Goal: Information Seeking & Learning: Learn about a topic

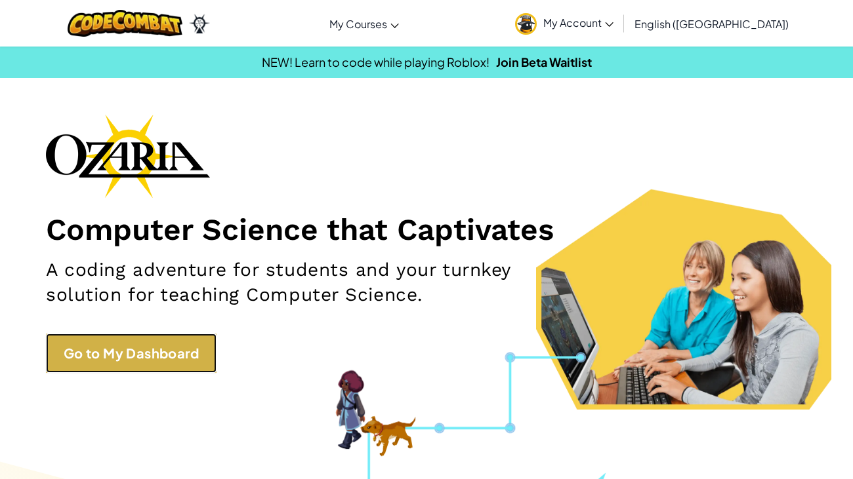
click at [161, 367] on link "Go to My Dashboard" at bounding box center [131, 353] width 171 height 39
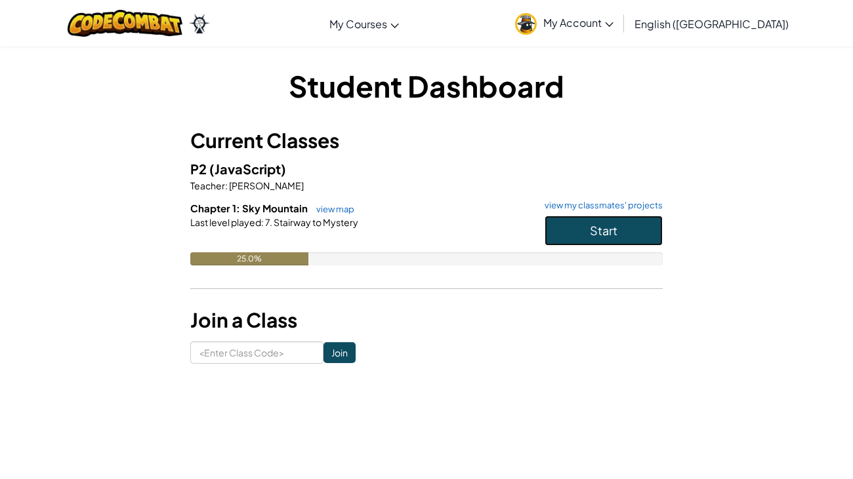
click at [567, 229] on button "Start" at bounding box center [603, 231] width 118 height 30
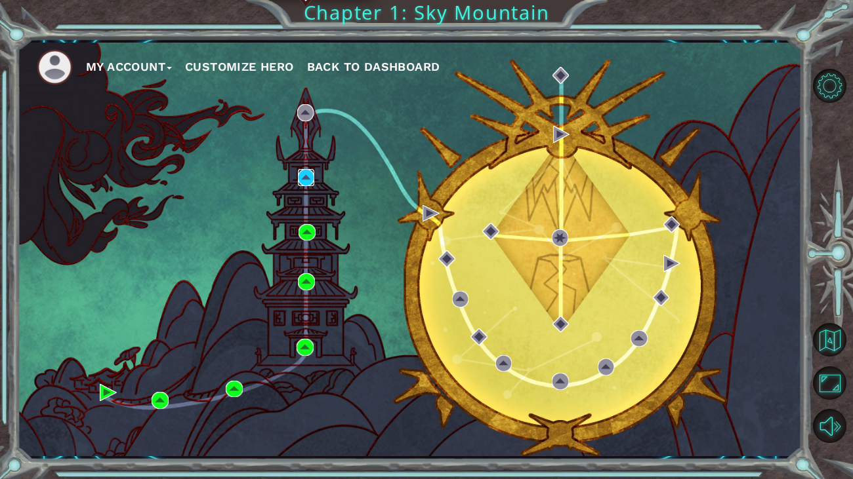
click at [312, 173] on img at bounding box center [306, 177] width 17 height 17
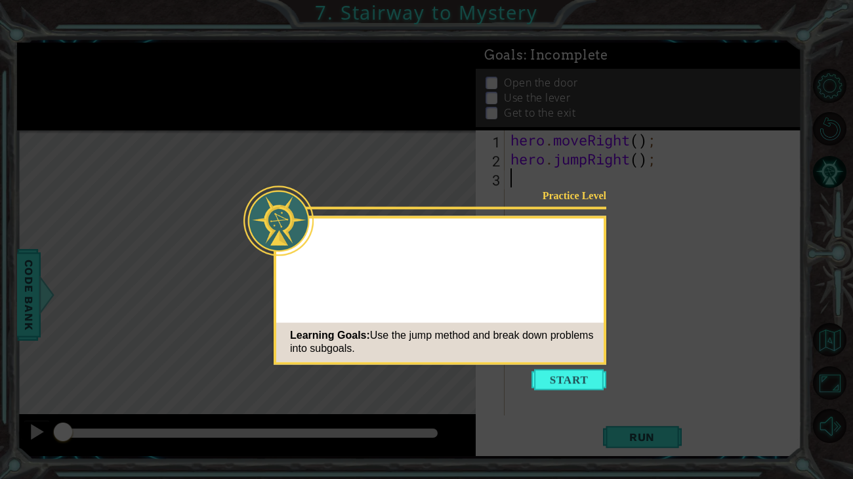
click at [555, 367] on button "Start" at bounding box center [568, 379] width 75 height 21
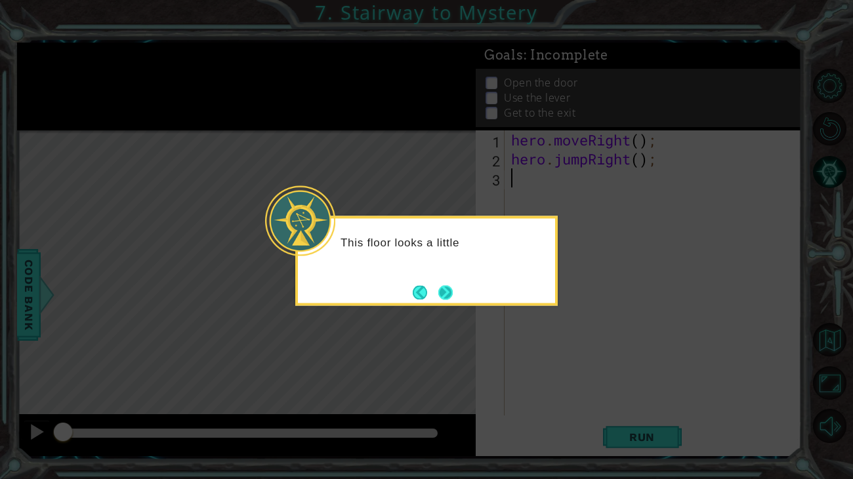
click at [437, 290] on button "Next" at bounding box center [446, 293] width 18 height 18
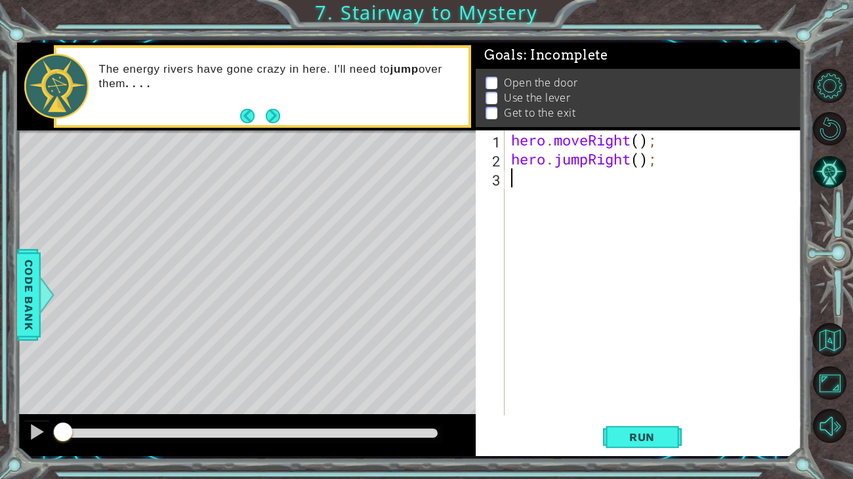
click at [439, 186] on div "Level Map" at bounding box center [320, 324] width 606 height 386
click at [273, 120] on button "Next" at bounding box center [272, 116] width 15 height 15
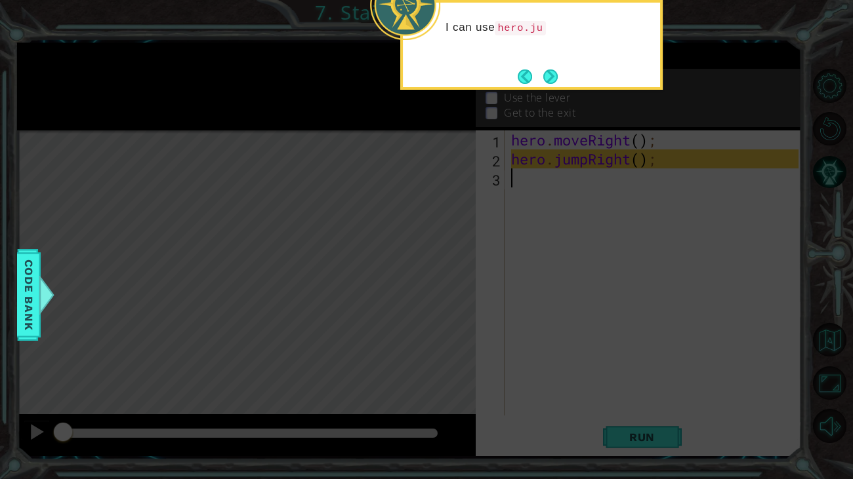
click at [546, 59] on div "I can use hero.ju" at bounding box center [531, 34] width 257 height 52
click at [549, 69] on button "Next" at bounding box center [550, 76] width 16 height 16
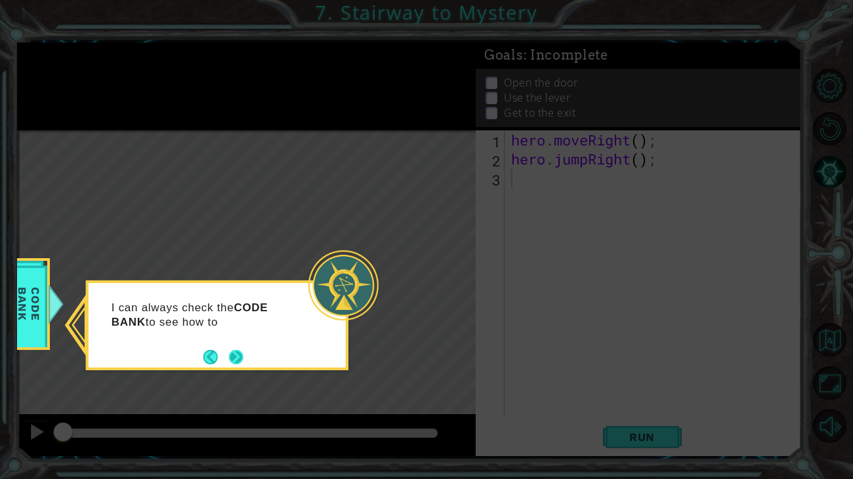
click at [235, 353] on button "Next" at bounding box center [236, 357] width 20 height 20
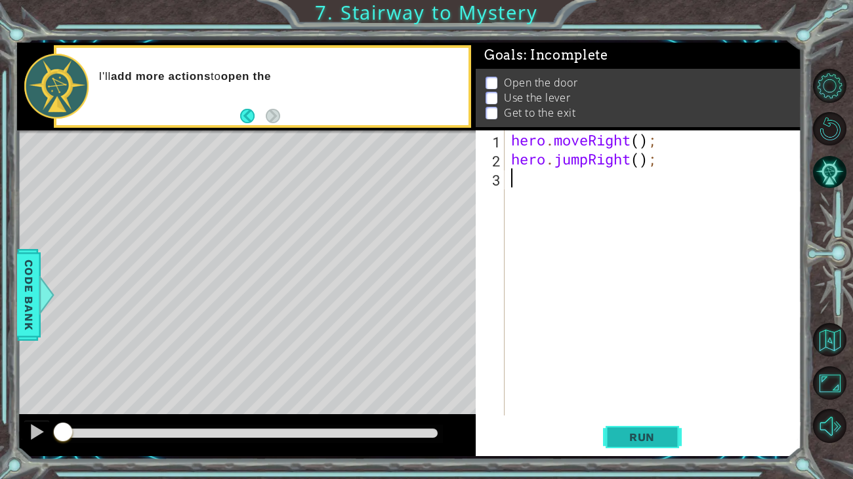
click at [661, 367] on span "Run" at bounding box center [642, 437] width 52 height 13
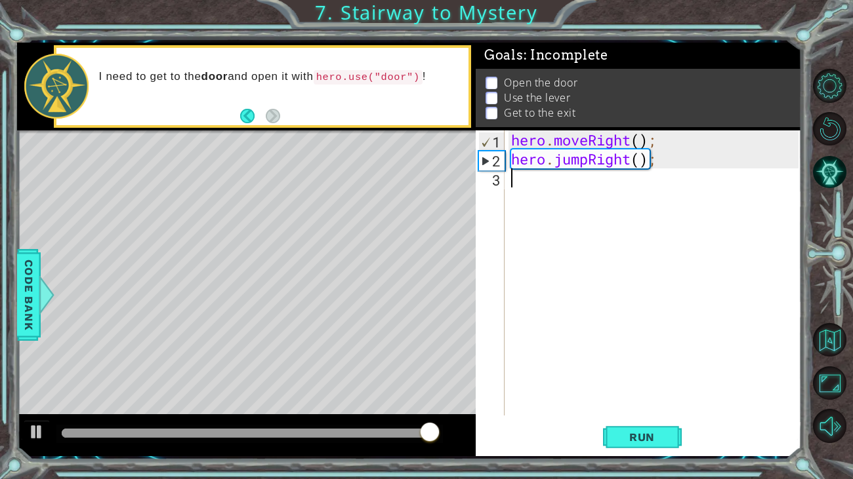
click at [531, 188] on div "hero . moveRight ( ) ; hero . jumpRight ( ) ;" at bounding box center [656, 292] width 296 height 323
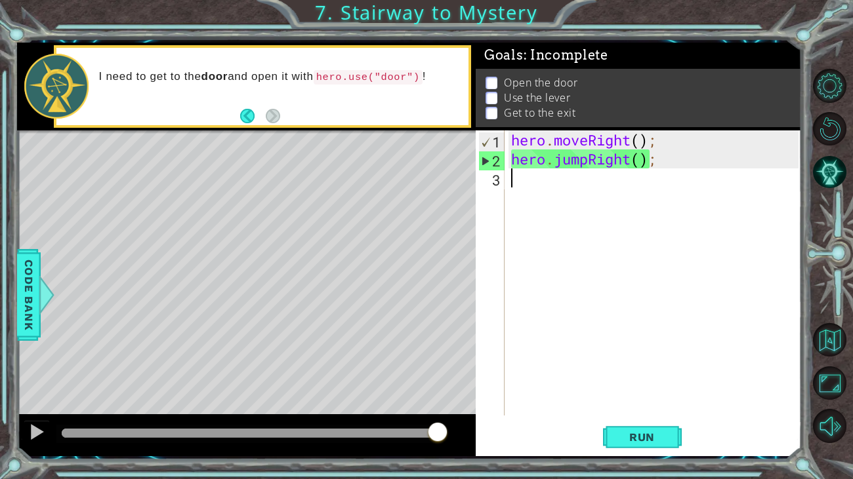
click at [529, 188] on div "hero . moveRight ( ) ; hero . jumpRight ( ) ;" at bounding box center [656, 292] width 296 height 323
type textarea "h"
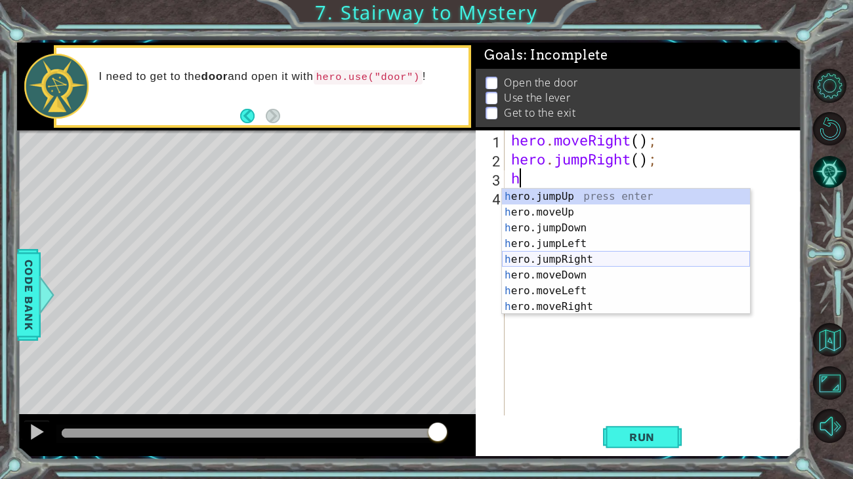
click at [548, 260] on div "h ero.jumpUp press enter h ero.moveUp press enter h ero.jumpDown press enter h …" at bounding box center [626, 267] width 248 height 157
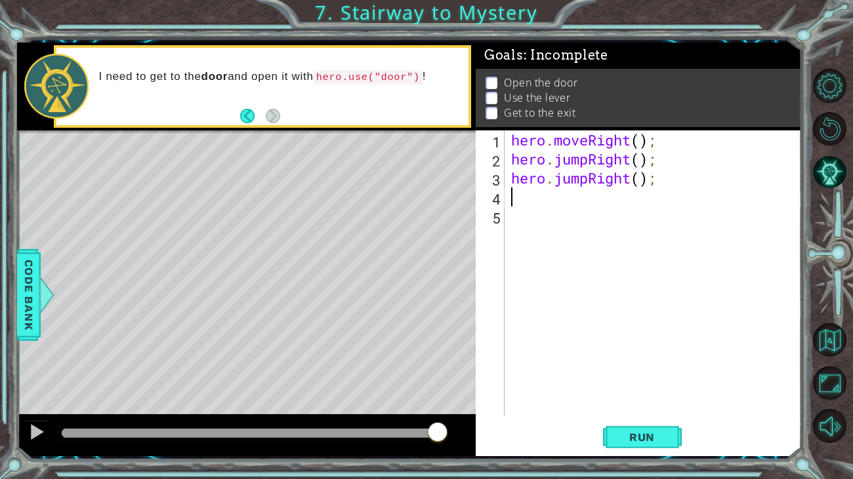
click at [639, 178] on div "hero . moveRight ( ) ; hero . jumpRight ( ) ; hero . jumpRight ( ) ;" at bounding box center [656, 292] width 296 height 323
type textarea "hero.jumpRight(1);"
click at [584, 207] on div "hero . moveRight ( ) ; hero . jumpRight ( ) ; hero . jumpRight ( 1 ) ;" at bounding box center [656, 292] width 296 height 323
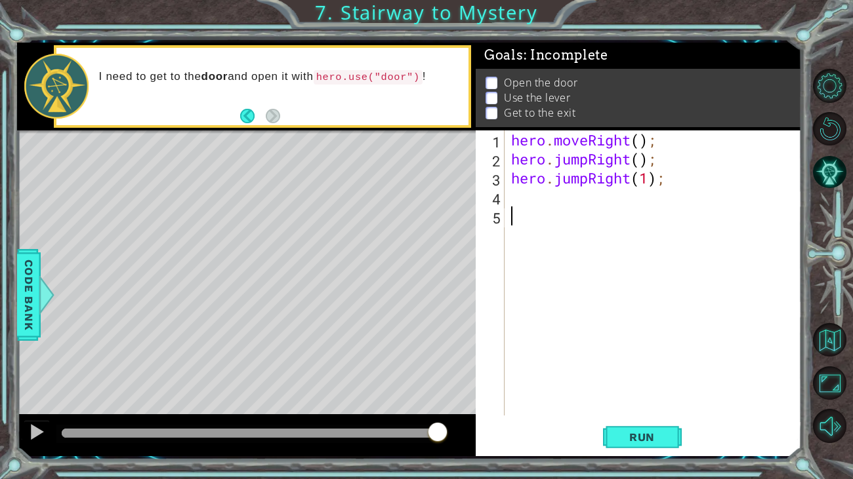
click at [512, 203] on div "hero . moveRight ( ) ; hero . jumpRight ( ) ; hero . jumpRight ( 1 ) ;" at bounding box center [656, 292] width 296 height 323
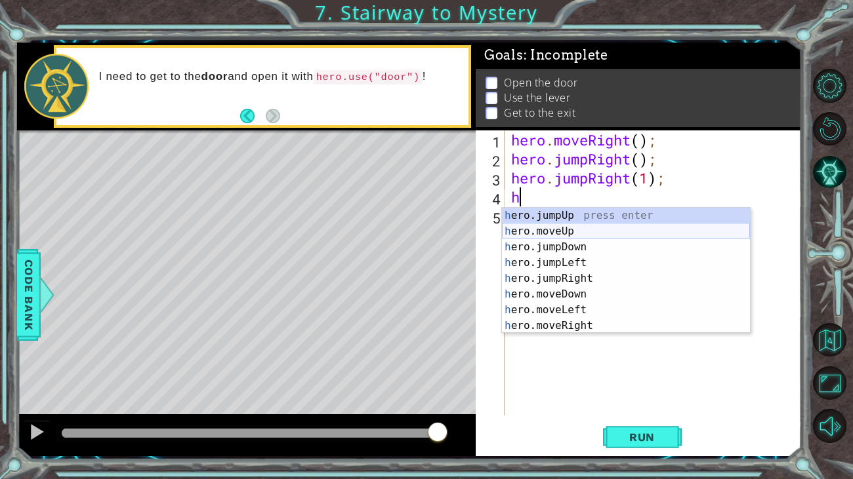
click at [560, 233] on div "h ero.jumpUp press enter h ero.moveUp press enter h ero.jumpDown press enter h …" at bounding box center [626, 286] width 248 height 157
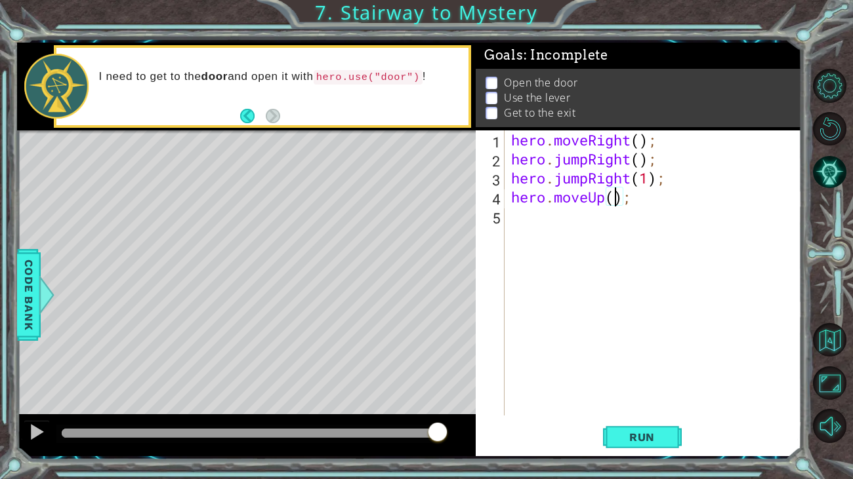
type textarea "hero.moveUp(3);"
click at [515, 220] on div "hero . moveRight ( ) ; hero . jumpRight ( ) ; hero . jumpRight ( 1 ) ; hero . m…" at bounding box center [656, 292] width 296 height 323
type textarea "h"
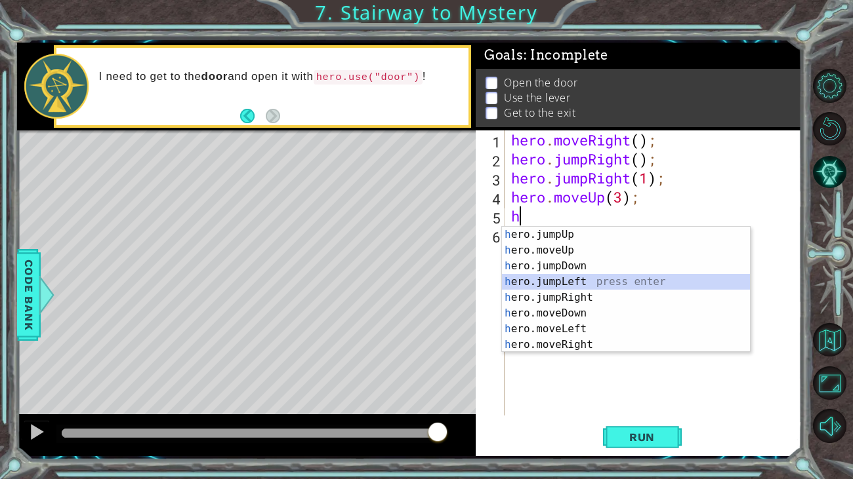
click at [552, 287] on div "h ero.jumpUp press enter h ero.moveUp press enter h ero.jumpDown press enter h …" at bounding box center [626, 305] width 248 height 157
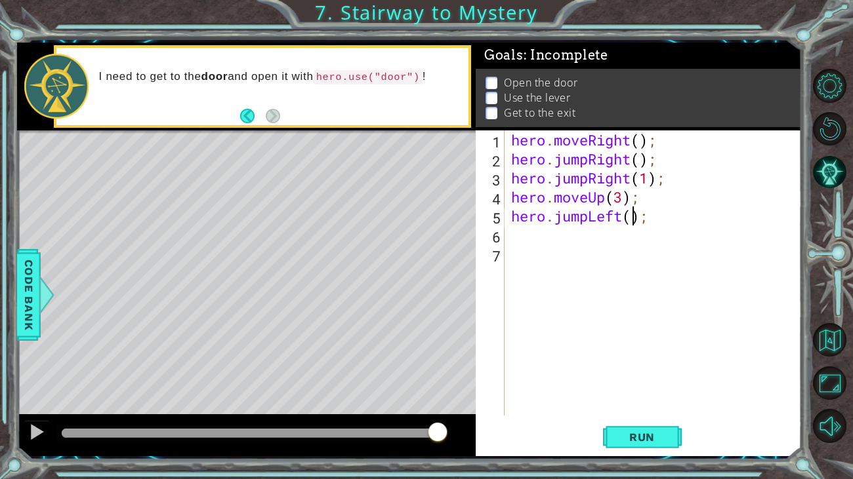
click at [630, 218] on div "hero . moveRight ( ) ; hero . jumpRight ( ) ; hero . jumpRight ( 1 ) ; hero . m…" at bounding box center [656, 292] width 296 height 323
type textarea "hero.jumpLeft(1);"
click at [550, 235] on div "hero . moveRight ( ) ; hero . jumpRight ( ) ; hero . jumpRight ( 1 ) ; hero . m…" at bounding box center [656, 292] width 296 height 323
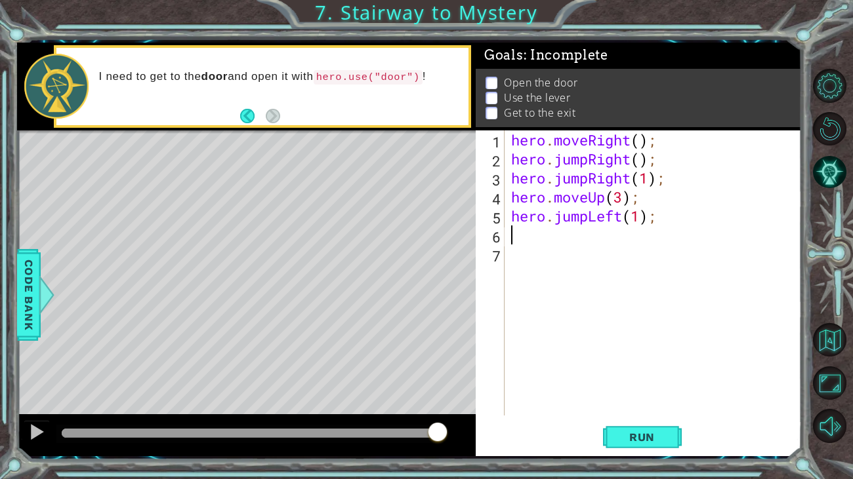
type textarea "h"
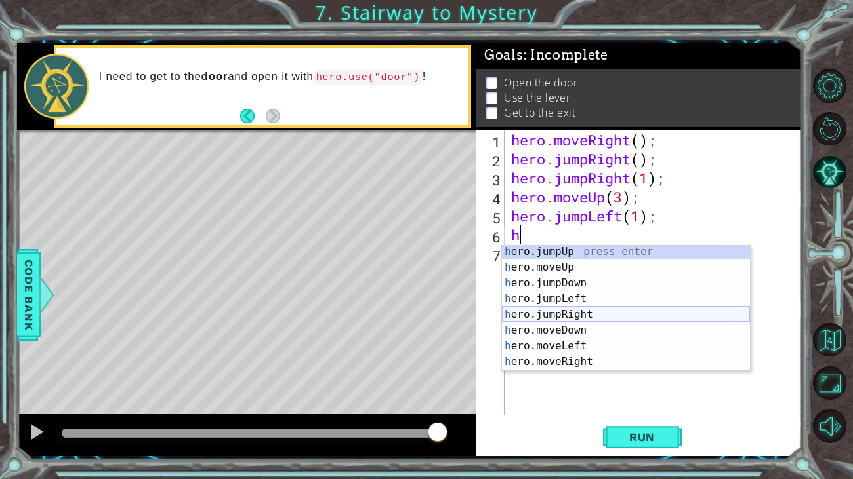
scroll to position [15, 0]
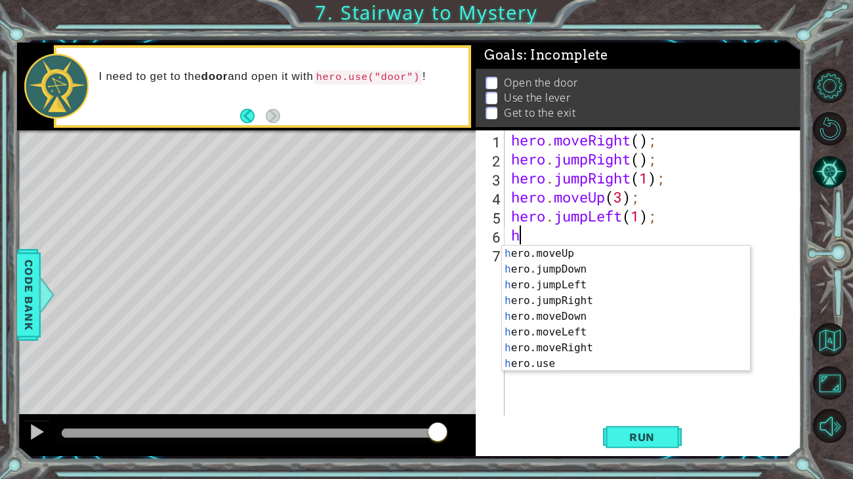
click at [555, 367] on div "hero . moveRight ( ) ; hero . jumpRight ( ) ; hero . jumpRight ( 1 ) ; hero . m…" at bounding box center [656, 292] width 296 height 323
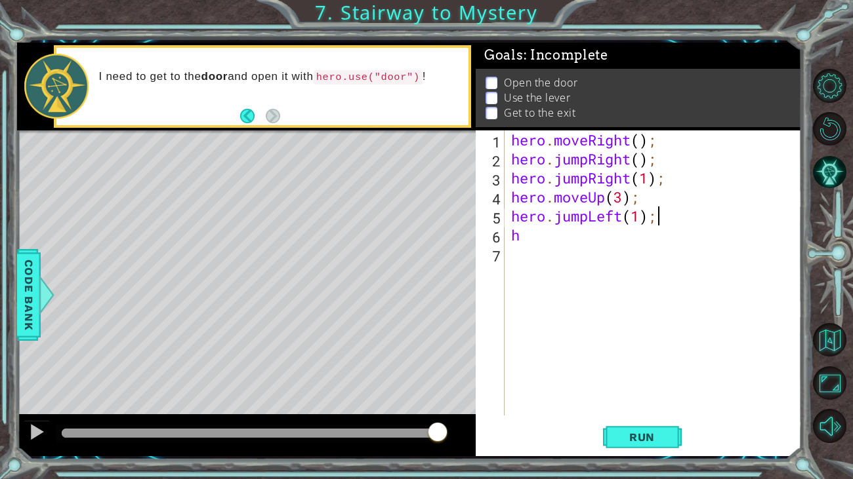
click at [670, 221] on div "hero . moveRight ( ) ; hero . jumpRight ( ) ; hero . jumpRight ( 1 ) ; hero . m…" at bounding box center [656, 292] width 296 height 323
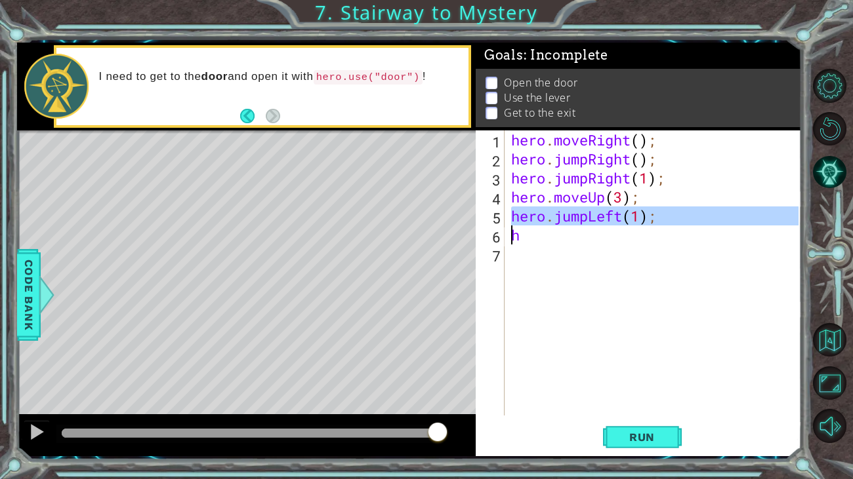
click at [669, 221] on div "hero . moveRight ( ) ; hero . jumpRight ( ) ; hero . jumpRight ( 1 ) ; hero . m…" at bounding box center [656, 292] width 296 height 323
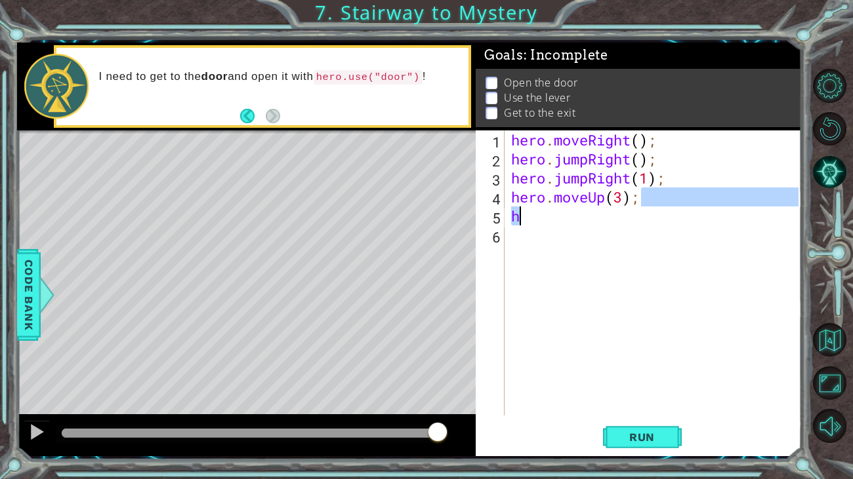
drag, startPoint x: 659, startPoint y: 206, endPoint x: 585, endPoint y: 210, distance: 74.2
click at [585, 210] on div "hero . moveRight ( ) ; hero . jumpRight ( ) ; hero . jumpRight ( 1 ) ; hero . m…" at bounding box center [656, 292] width 296 height 323
type textarea "hero.moveUp(3); h"
click at [584, 232] on div "hero . moveRight ( ) ; hero . jumpRight ( ) ; hero . jumpRight ( 1 ) ; hero . m…" at bounding box center [656, 292] width 296 height 323
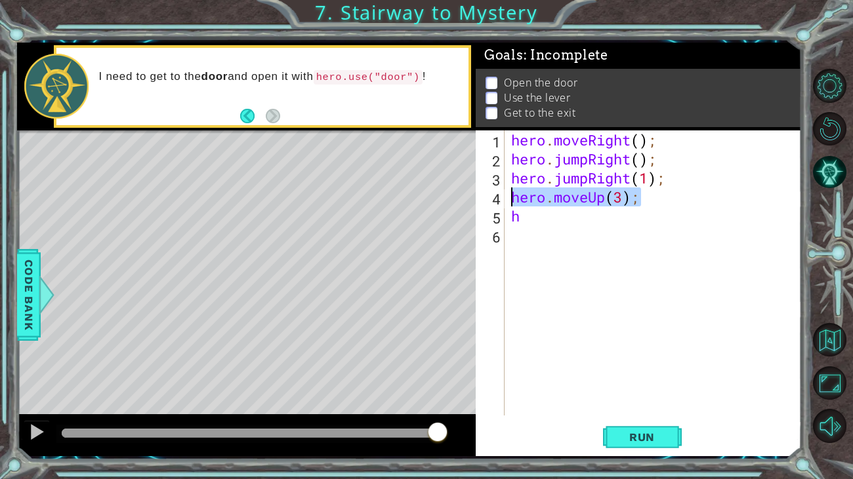
drag, startPoint x: 645, startPoint y: 206, endPoint x: 506, endPoint y: 199, distance: 138.6
click at [506, 199] on div "1 2 3 4 5 6 hero . moveRight ( ) ; hero . jumpRight ( ) ; hero . jumpRight ( 1 …" at bounding box center [636, 273] width 323 height 285
click at [510, 218] on div "hero . moveRight ( ) ; hero . jumpRight ( ) ; hero . jumpRight ( 1 ) ; hhero . …" at bounding box center [656, 292] width 296 height 323
click at [516, 219] on div "hero . moveRight ( ) ; hero . jumpRight ( ) ; hero . jumpRight ( 1 ) ; hhero . …" at bounding box center [656, 292] width 296 height 323
type textarea "hero.moveUp(3);"
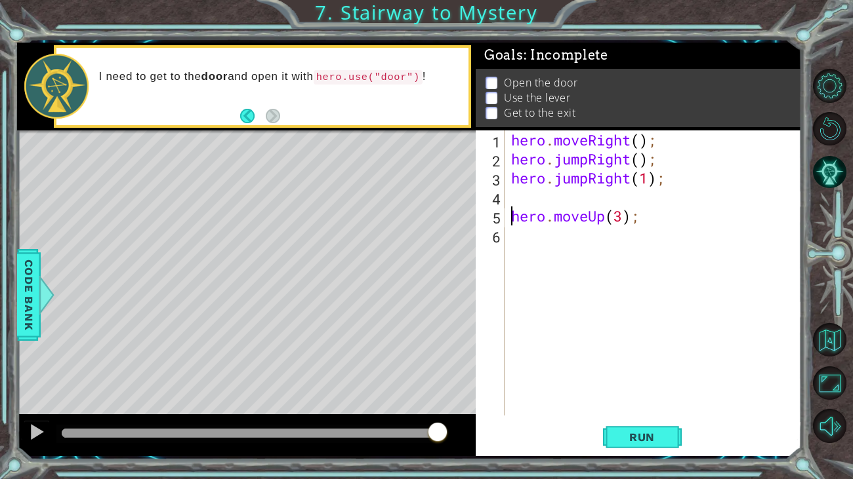
click at [510, 199] on div "hero . moveRight ( ) ; hero . jumpRight ( ) ; hero . jumpRight ( 1 ) ; hero . m…" at bounding box center [656, 292] width 296 height 323
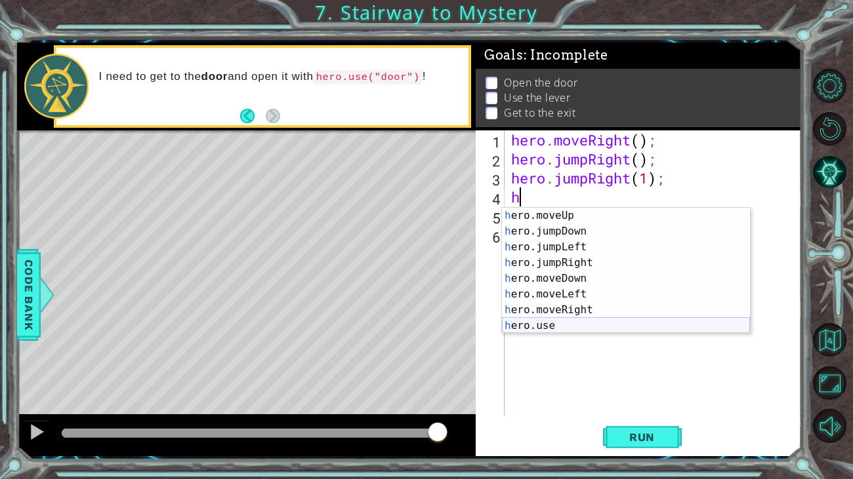
click at [578, 327] on div "h ero.moveUp press enter h ero.jumpDown press enter h ero.jumpLeft press enter …" at bounding box center [626, 286] width 248 height 157
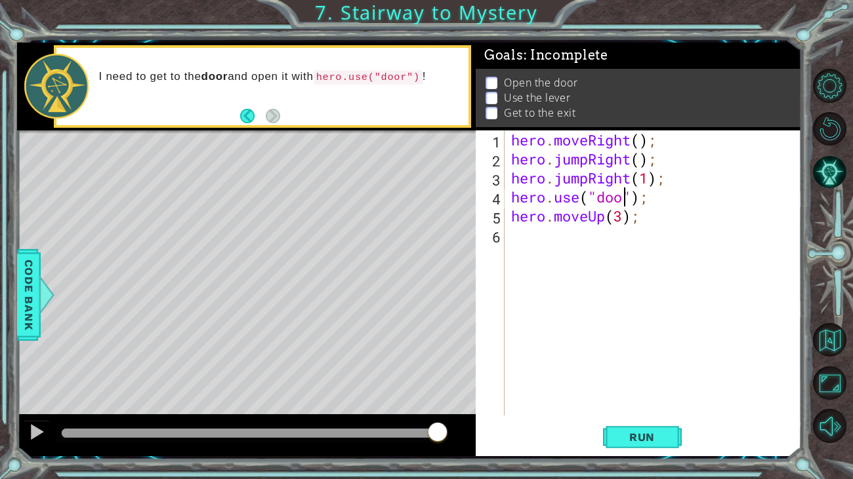
type textarea "hero.use("door");"
click at [582, 251] on div "hero . moveRight ( ) ; hero . jumpRight ( ) ; hero . jumpRight ( 1 ) ; hero . u…" at bounding box center [656, 292] width 296 height 323
click at [619, 218] on div "hero . moveRight ( ) ; hero . jumpRight ( ) ; hero . jumpRight ( 1 ) ; hero . u…" at bounding box center [656, 292] width 296 height 323
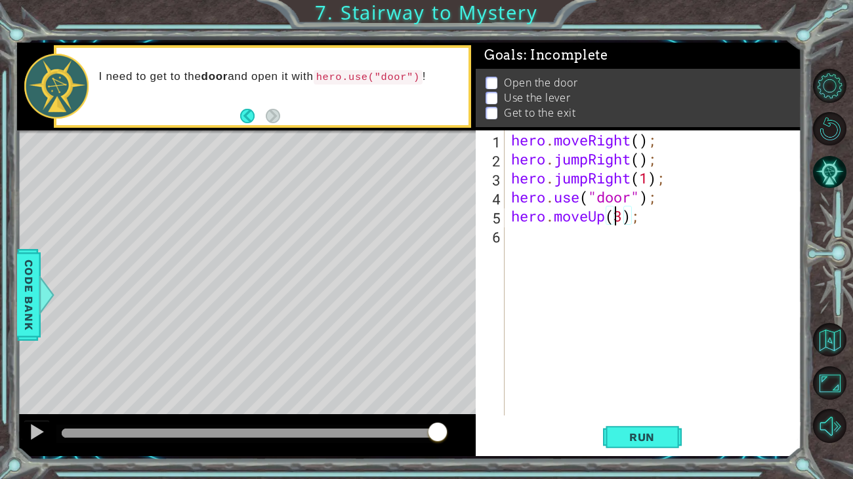
click at [619, 218] on div "hero . moveRight ( ) ; hero . jumpRight ( ) ; hero . jumpRight ( 1 ) ; hero . u…" at bounding box center [656, 292] width 296 height 323
click at [624, 218] on div "hero . moveRight ( ) ; hero . jumpRight ( ) ; hero . jumpRight ( 1 ) ; hero . u…" at bounding box center [656, 292] width 296 height 323
type textarea "hero.moveUp(2);"
click at [601, 233] on div "hero . moveRight ( ) ; hero . jumpRight ( ) ; hero . jumpRight ( 1 ) ; hero . u…" at bounding box center [656, 292] width 296 height 323
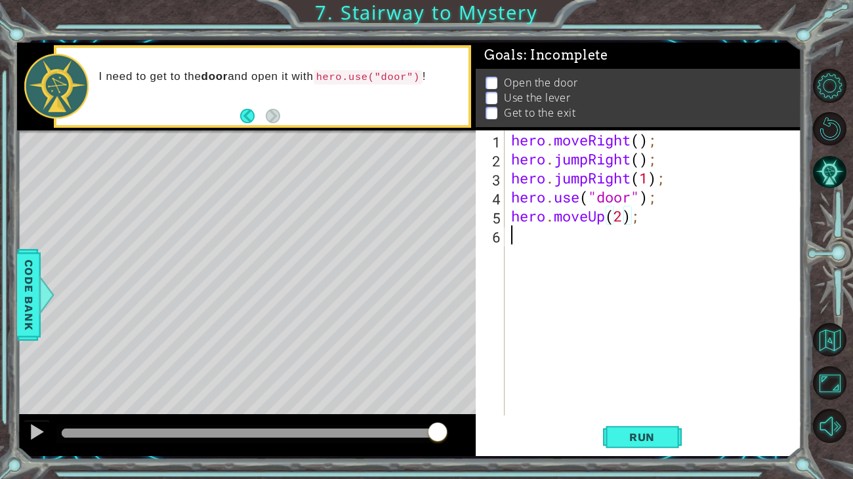
scroll to position [0, 0]
type textarea "h"
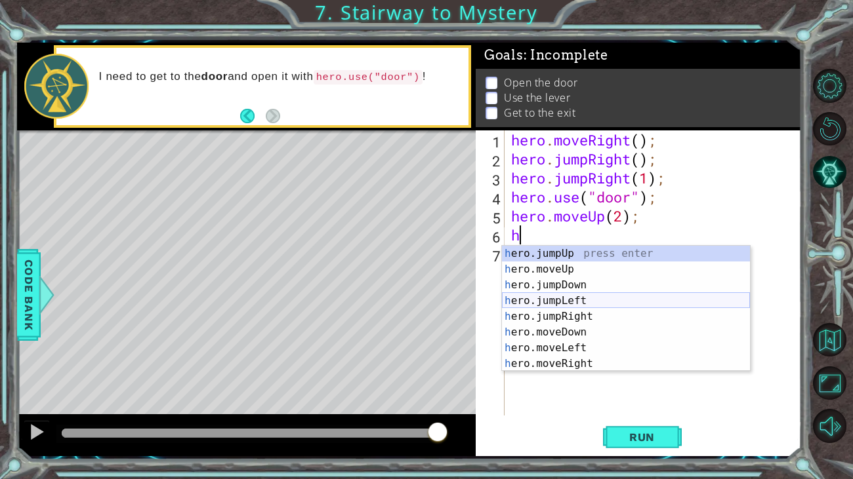
click at [559, 299] on div "h ero.jumpUp press enter h ero.moveUp press enter h ero.jumpDown press enter h …" at bounding box center [626, 324] width 248 height 157
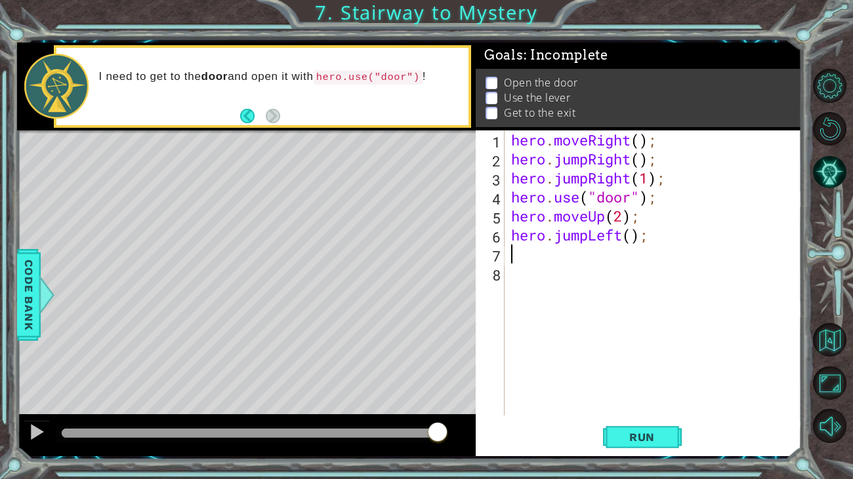
click at [630, 237] on div "hero . moveRight ( ) ; hero . jumpRight ( ) ; hero . jumpRight ( 1 ) ; hero . u…" at bounding box center [656, 292] width 296 height 323
type textarea "hero.jumpLeft(1);"
click at [525, 270] on div "hero . moveRight ( ) ; hero . jumpRight ( ) ; hero . jumpRight ( 1 ) ; hero . u…" at bounding box center [656, 292] width 296 height 323
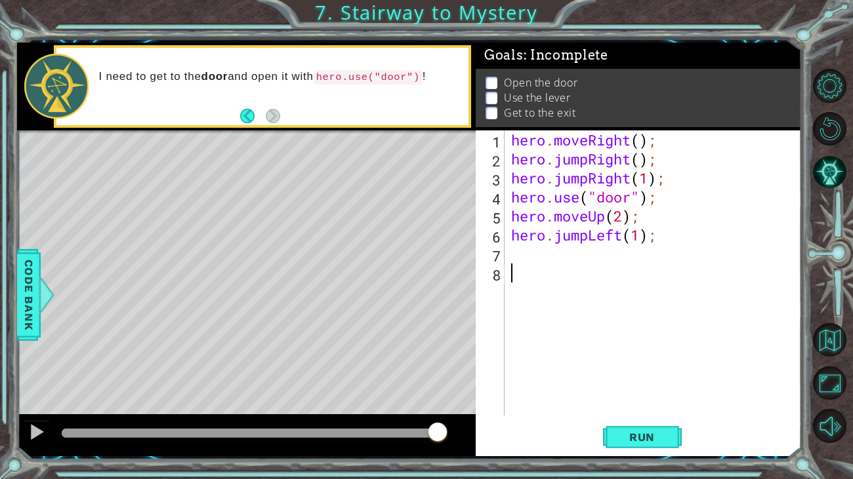
click at [512, 256] on div "hero . moveRight ( ) ; hero . jumpRight ( ) ; hero . jumpRight ( 1 ) ; hero . u…" at bounding box center [656, 292] width 296 height 323
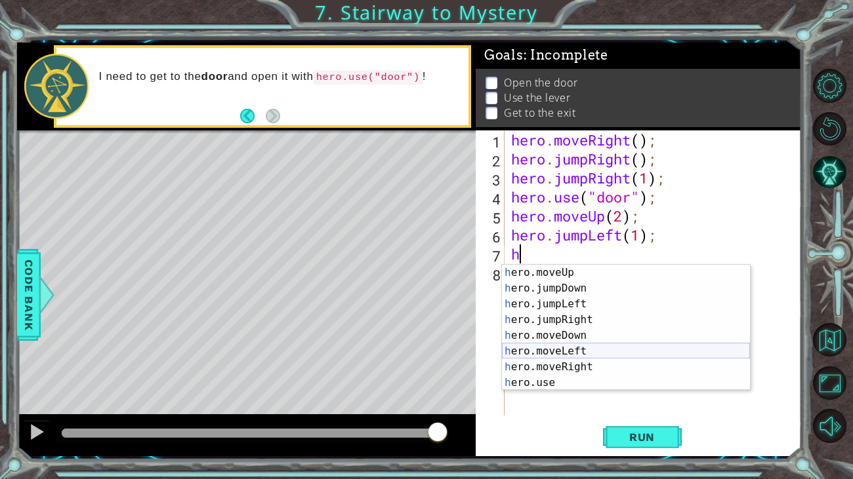
scroll to position [15, 0]
click at [530, 367] on div "h ero.moveUp press enter h ero.jumpDown press enter h ero.jumpLeft press enter …" at bounding box center [626, 343] width 248 height 157
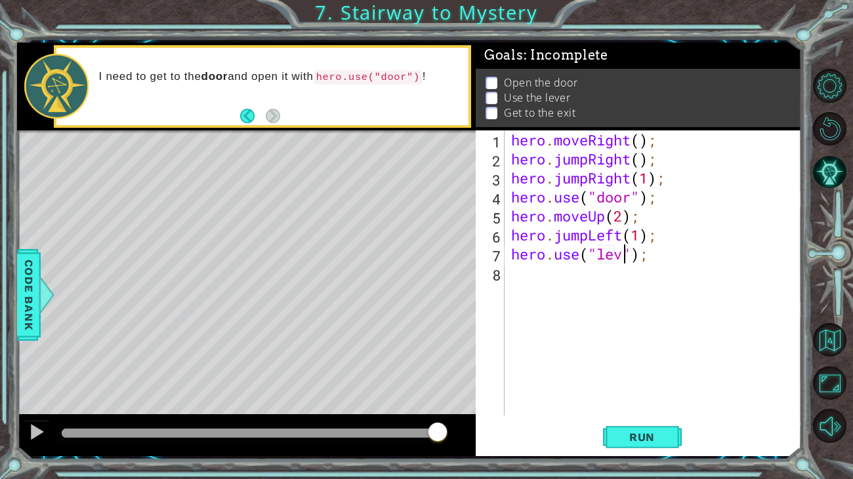
scroll to position [0, 5]
type textarea "hero.use("lever");"
click at [586, 280] on div "hero . moveRight ( ) ; hero . jumpRight ( ) ; hero . jumpRight ( 1 ) ; hero . u…" at bounding box center [656, 292] width 296 height 323
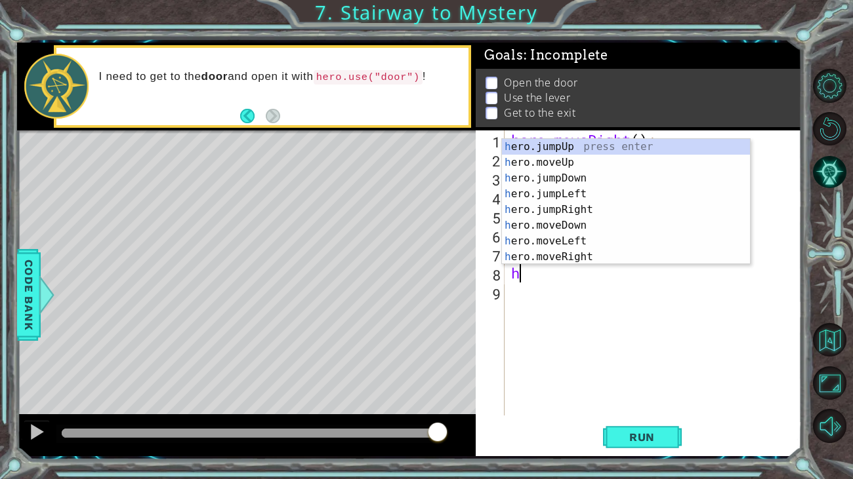
scroll to position [0, 0]
click at [585, 243] on div "h ero.jumpUp press enter h ero.moveUp press enter h ero.jumpDown press enter h …" at bounding box center [626, 217] width 248 height 157
type textarea "hero.moveLeft(1);"
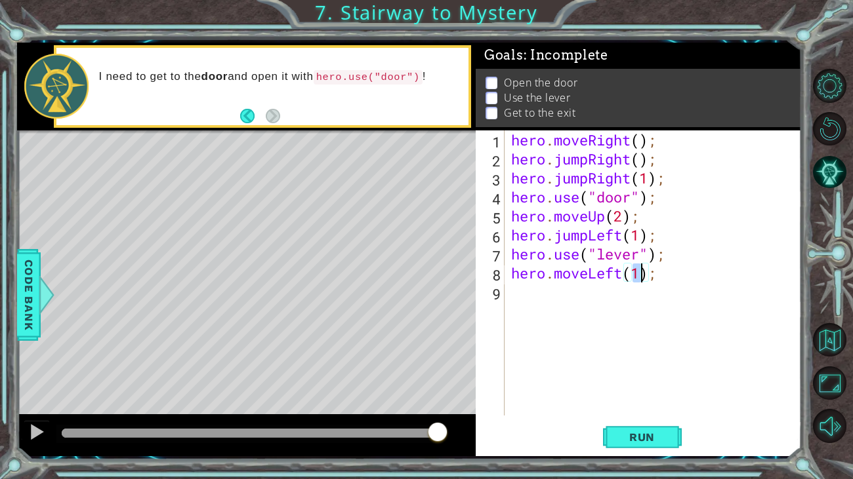
click at [538, 291] on div "hero . moveRight ( ) ; hero . jumpRight ( ) ; hero . jumpRight ( 1 ) ; hero . u…" at bounding box center [656, 292] width 296 height 323
type textarea "h"
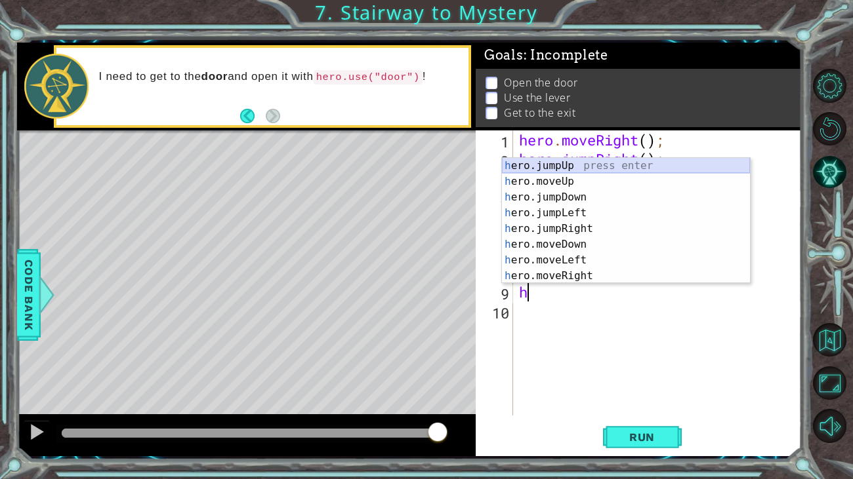
click at [557, 169] on div "h ero.jumpUp press enter h ero.moveUp press enter h ero.jumpDown press enter h …" at bounding box center [626, 236] width 248 height 157
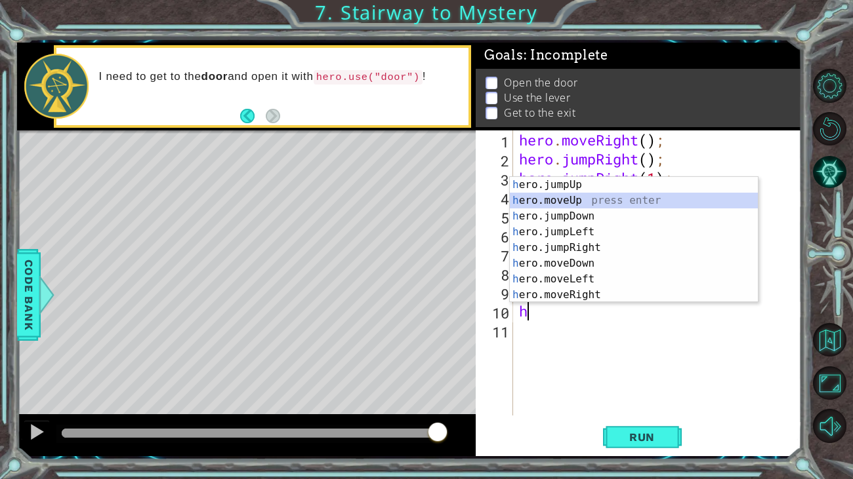
click at [565, 199] on div "h ero.jumpUp press enter h ero.moveUp press enter h ero.jumpDown press enter h …" at bounding box center [634, 255] width 248 height 157
type textarea "hero.moveUp(1);"
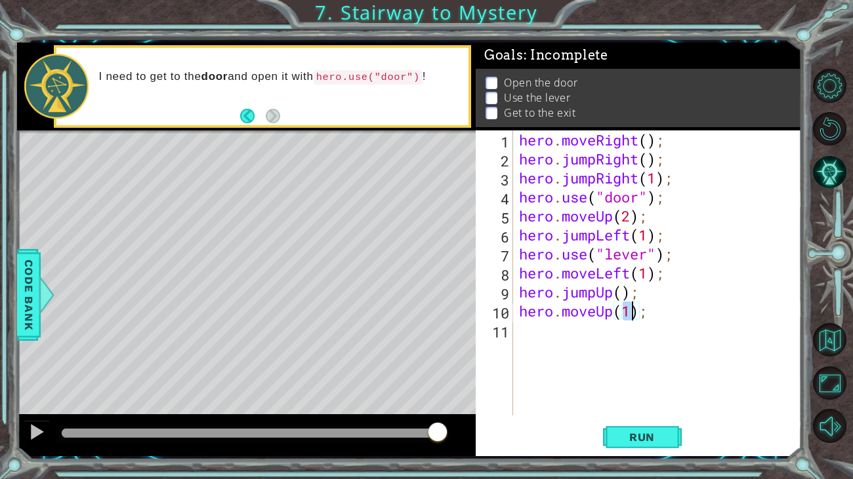
click at [597, 367] on div "hero . moveRight ( ) ; hero . jumpRight ( ) ; hero . jumpRight ( 1 ) ; hero . u…" at bounding box center [660, 292] width 289 height 323
type textarea "h"
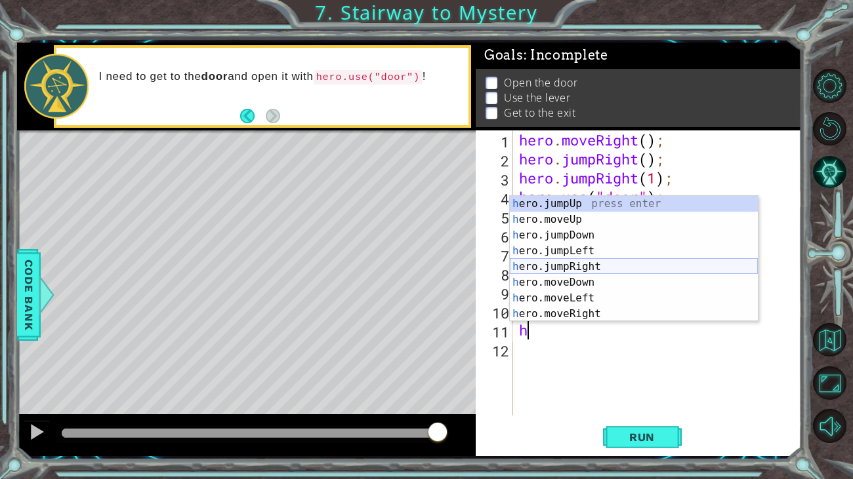
click at [550, 269] on div "h ero.jumpUp press enter h ero.moveUp press enter h ero.jumpDown press enter h …" at bounding box center [634, 274] width 248 height 157
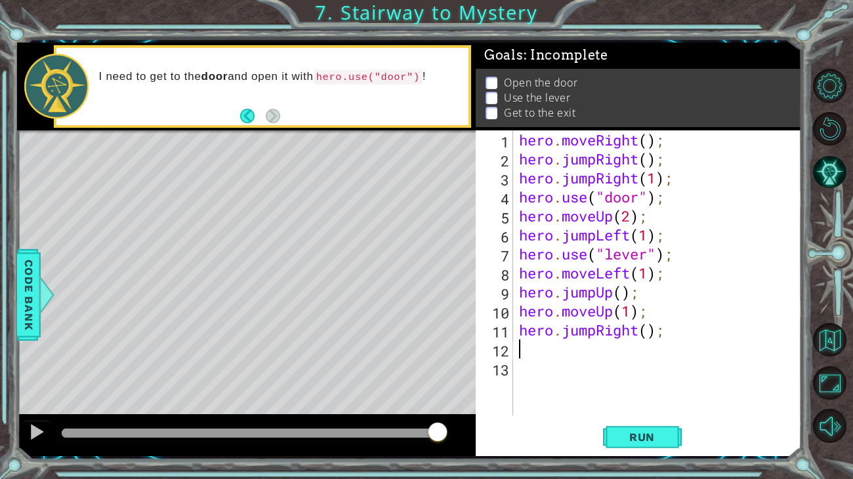
click at [651, 334] on div "hero . moveRight ( ) ; hero . jumpRight ( ) ; hero . jumpRight ( 1 ) ; hero . u…" at bounding box center [660, 292] width 289 height 323
drag, startPoint x: 661, startPoint y: 334, endPoint x: 497, endPoint y: 341, distance: 164.1
click at [497, 341] on div "hero.jumpRight(); 1 2 3 4 5 6 7 8 9 10 11 12 13 hero . moveRight ( ) ; hero . j…" at bounding box center [636, 273] width 323 height 285
drag, startPoint x: 518, startPoint y: 336, endPoint x: 676, endPoint y: 336, distance: 157.4
click at [676, 336] on div "hero . moveRight ( ) ; hero . jumpRight ( ) ; hero . jumpRight ( 1 ) ; hero . u…" at bounding box center [660, 292] width 289 height 323
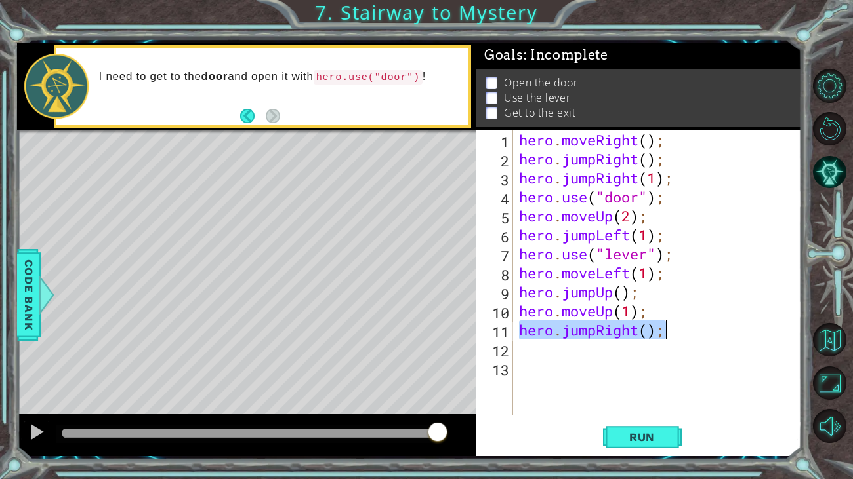
type textarea "hero.jumpRight();"
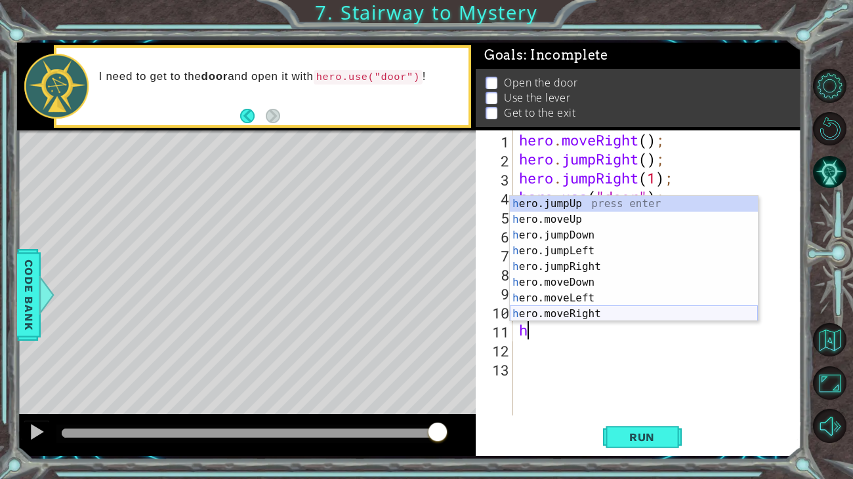
click at [579, 315] on div "h ero.jumpUp press enter h ero.moveUp press enter h ero.jumpDown press enter h …" at bounding box center [634, 274] width 248 height 157
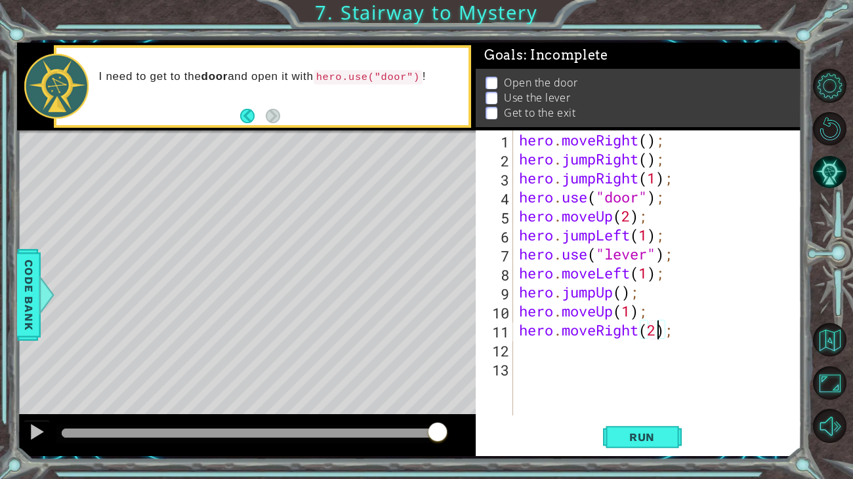
scroll to position [0, 6]
click at [652, 367] on button "Run" at bounding box center [642, 437] width 79 height 33
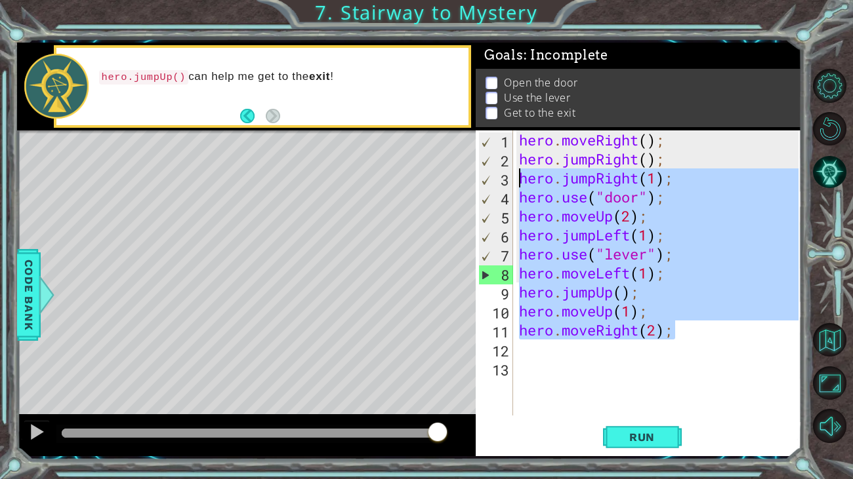
drag, startPoint x: 677, startPoint y: 331, endPoint x: 494, endPoint y: 176, distance: 239.7
click at [494, 176] on div "hero.moveRight(2); 1 2 3 4 5 6 7 8 9 10 11 12 13 hero . moveRight ( ) ; hero . …" at bounding box center [636, 273] width 323 height 285
type textarea "hero.jumpRight(1); hero.use("door");"
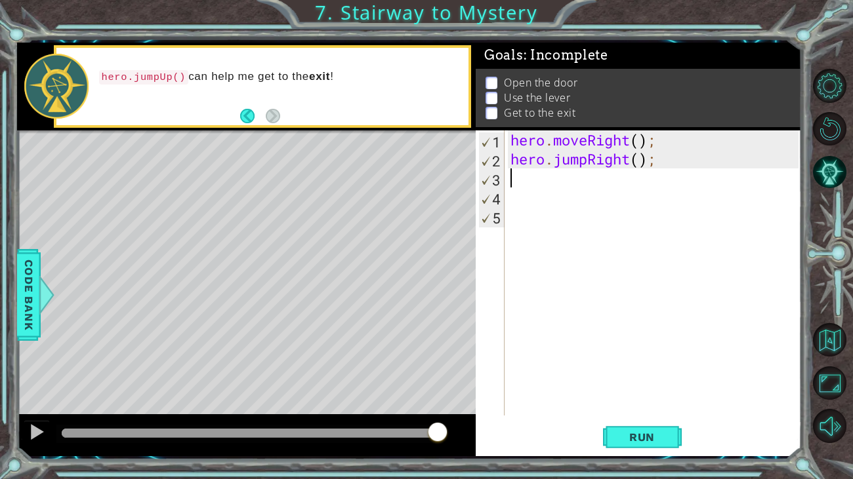
scroll to position [0, 0]
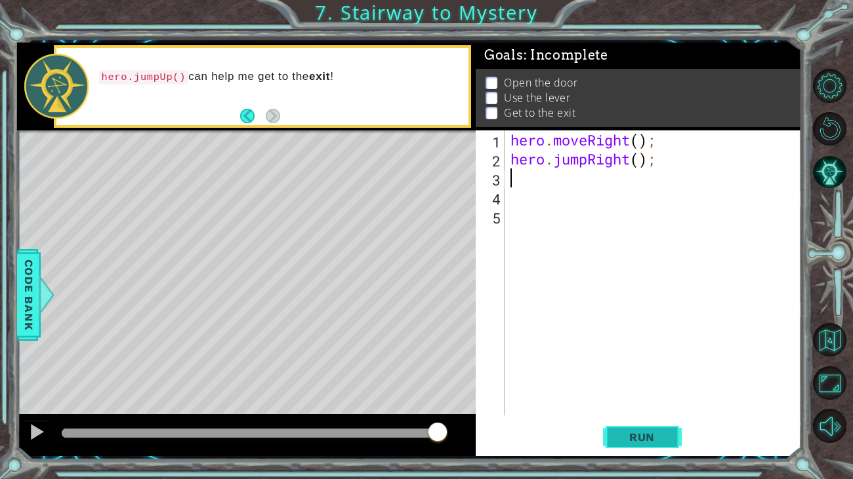
click at [643, 367] on span "Run" at bounding box center [642, 437] width 52 height 13
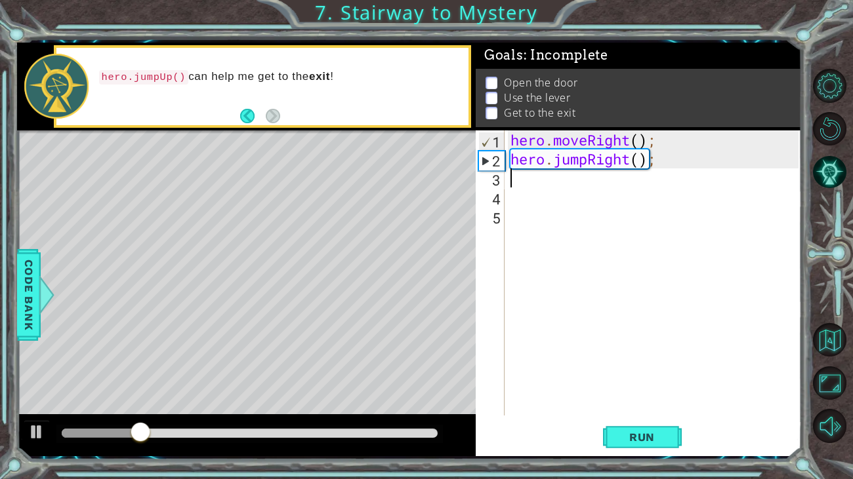
click at [548, 193] on div "hero . moveRight ( ) ; hero . jumpRight ( ) ;" at bounding box center [656, 292] width 297 height 323
click at [550, 186] on div "hero . moveRight ( ) ; hero . jumpRight ( ) ;" at bounding box center [656, 292] width 297 height 323
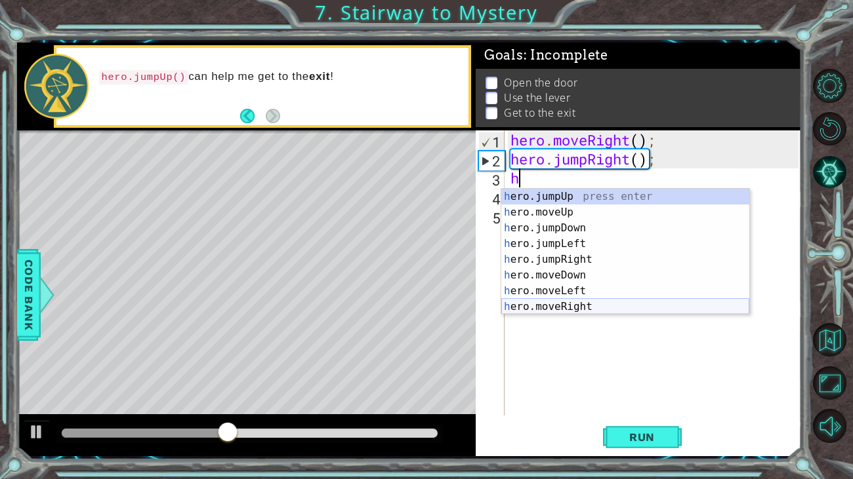
click at [567, 306] on div "h ero.jumpUp press enter h ero.moveUp press enter h ero.jumpDown press enter h …" at bounding box center [625, 267] width 248 height 157
type textarea "hero.moveRight(1);"
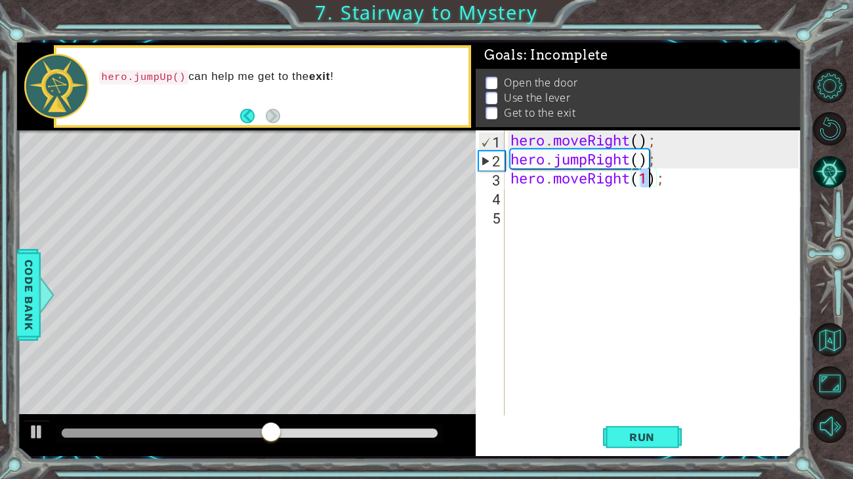
click at [512, 201] on div "hero . moveRight ( ) ; hero . jumpRight ( ) ; hero . moveRight ( 1 ) ;" at bounding box center [656, 292] width 297 height 323
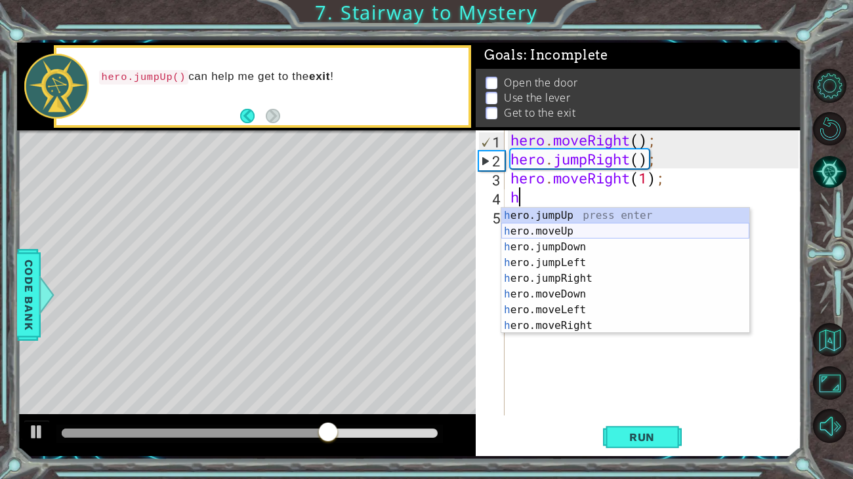
click at [567, 231] on div "h ero.jumpUp press enter h ero.moveUp press enter h ero.jumpDown press enter h …" at bounding box center [625, 286] width 248 height 157
type textarea "hero.moveUp(1);"
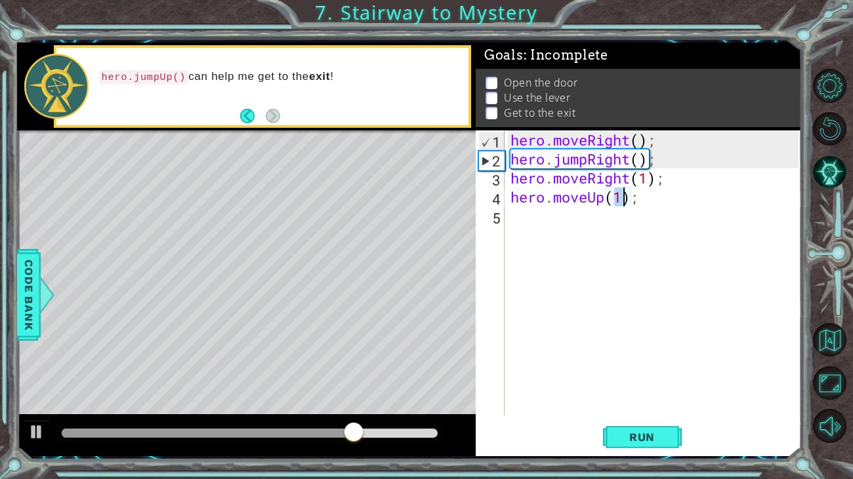
click at [574, 225] on div "hero . moveRight ( ) ; hero . jumpRight ( ) ; hero . moveRight ( 1 ) ; hero . m…" at bounding box center [656, 292] width 297 height 323
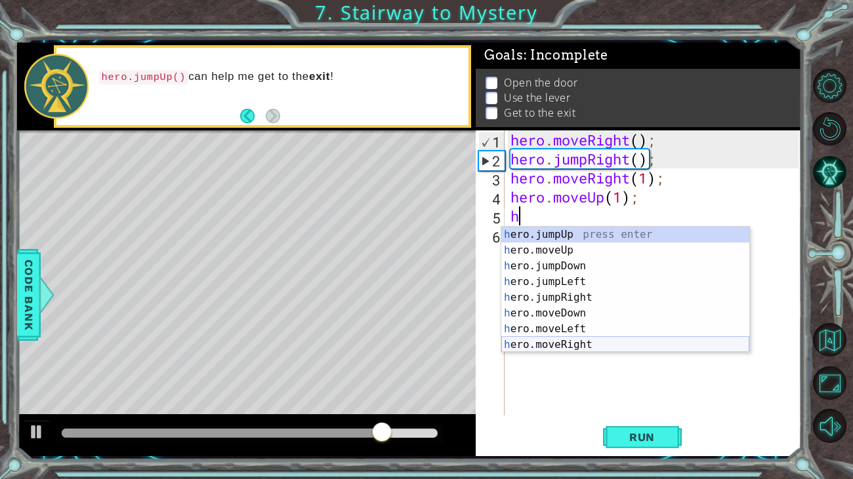
scroll to position [14, 0]
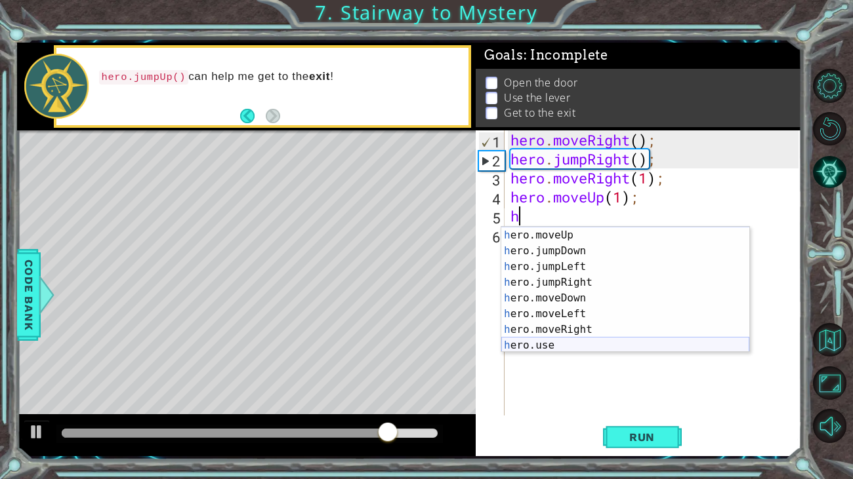
click at [557, 348] on div "h ero.jumpUp press enter h ero.moveUp press enter h ero.jumpDown press enter h …" at bounding box center [625, 290] width 248 height 157
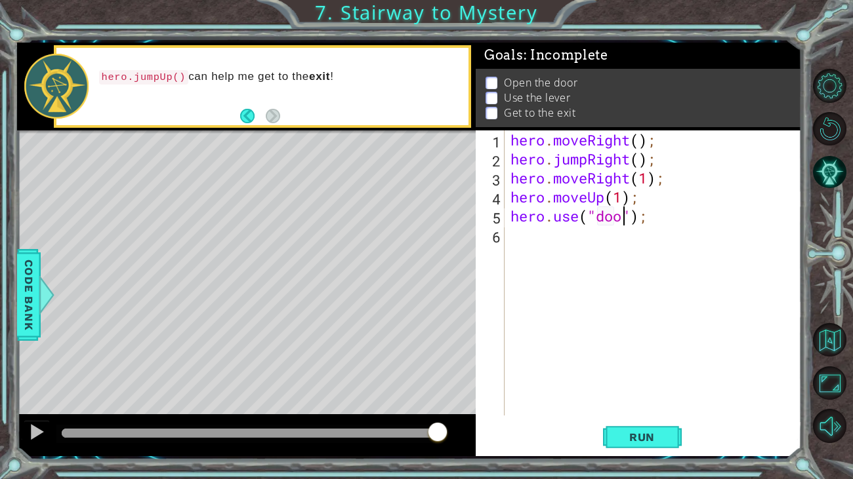
scroll to position [0, 5]
type textarea "hero.use("door");"
click at [641, 367] on span "Run" at bounding box center [642, 437] width 52 height 13
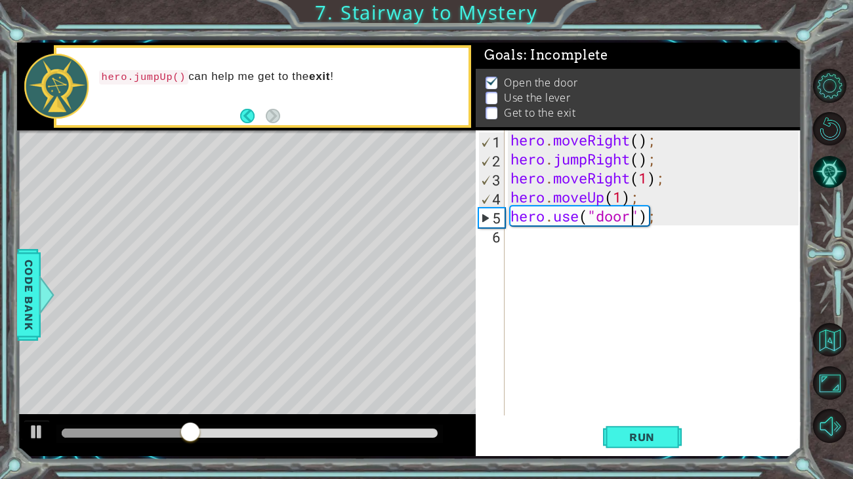
click at [542, 251] on div "hero . moveRight ( ) ; hero . jumpRight ( ) ; hero . moveRight ( 1 ) ; hero . m…" at bounding box center [656, 292] width 297 height 323
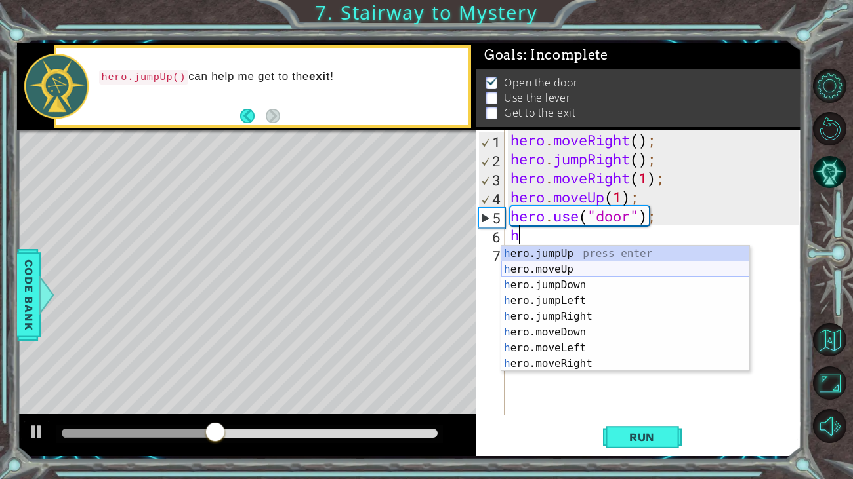
click at [554, 271] on div "h ero.jumpUp press enter h ero.moveUp press enter h ero.jumpDown press enter h …" at bounding box center [625, 324] width 248 height 157
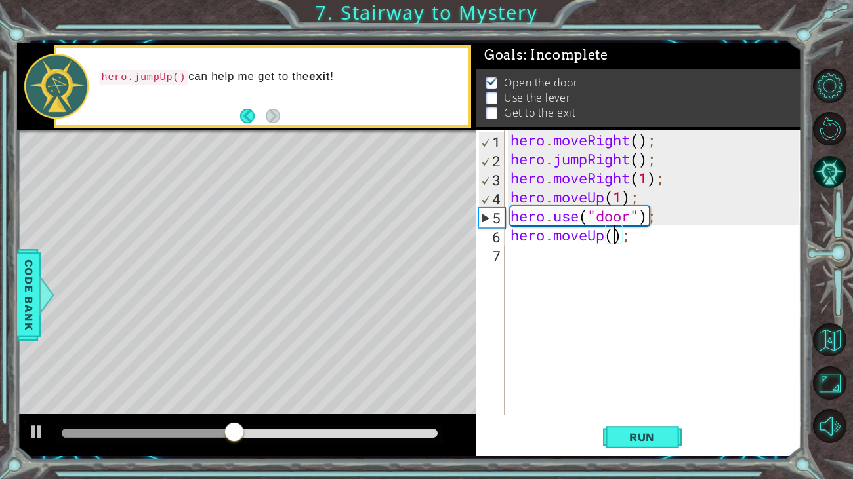
type textarea "hero.moveUp(2);"
click at [544, 260] on div "hero . moveRight ( ) ; hero . jumpRight ( ) ; hero . moveRight ( 1 ) ; hero . m…" at bounding box center [656, 292] width 297 height 323
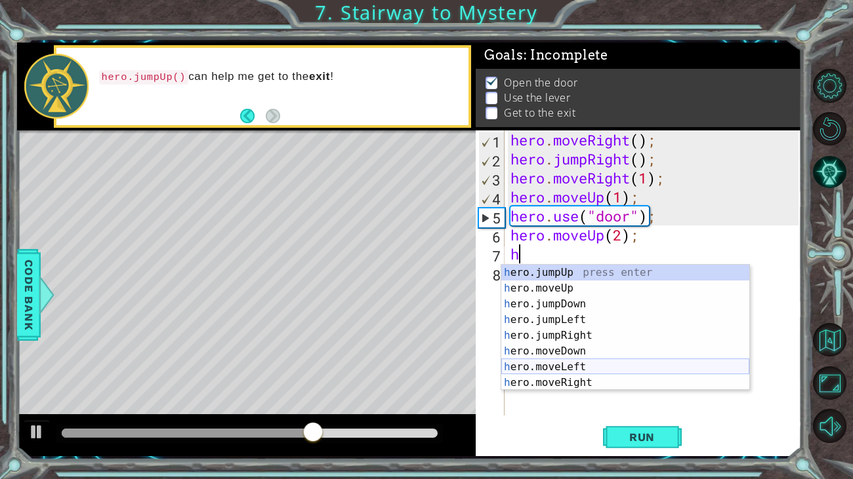
click at [552, 367] on div "h ero.jumpUp press enter h ero.moveUp press enter h ero.jumpDown press enter h …" at bounding box center [625, 343] width 248 height 157
type textarea "hero.moveLeft(1);"
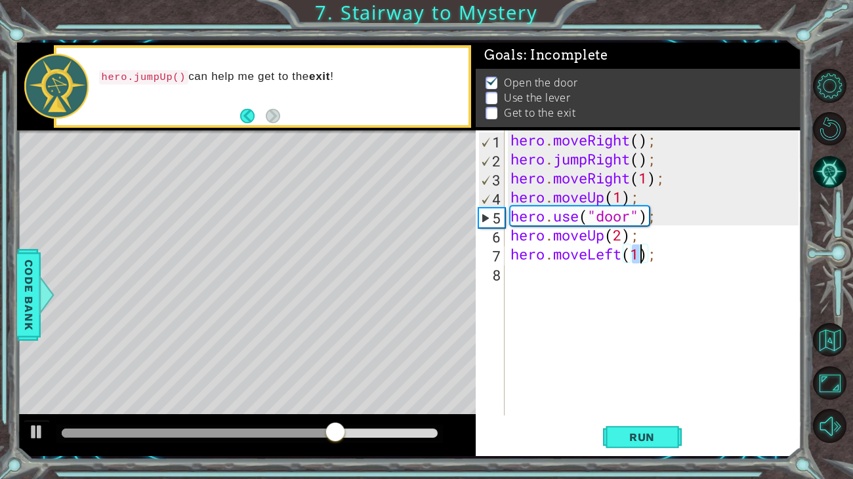
click at [584, 280] on div "hero . moveRight ( ) ; hero . jumpRight ( ) ; hero . moveRight ( 1 ) ; hero . m…" at bounding box center [656, 292] width 297 height 323
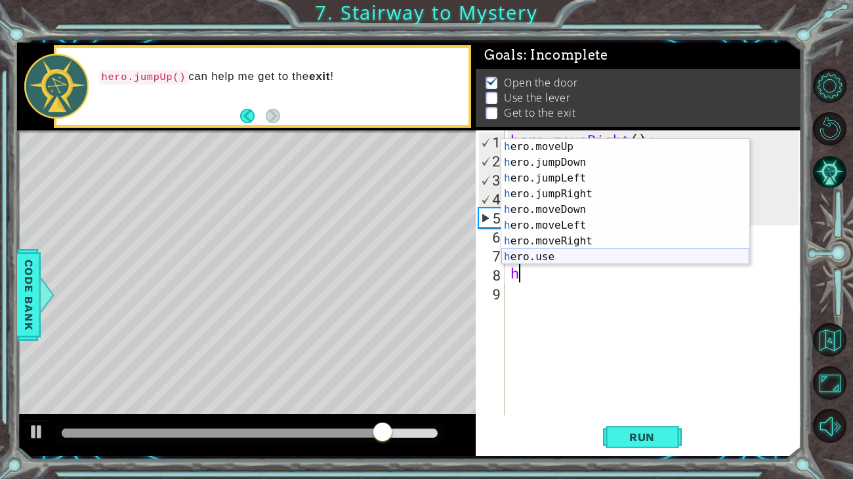
scroll to position [15, 0]
click at [575, 254] on div "h ero.moveUp press enter h ero.jumpDown press enter h ero.jumpLeft press enter …" at bounding box center [625, 217] width 248 height 157
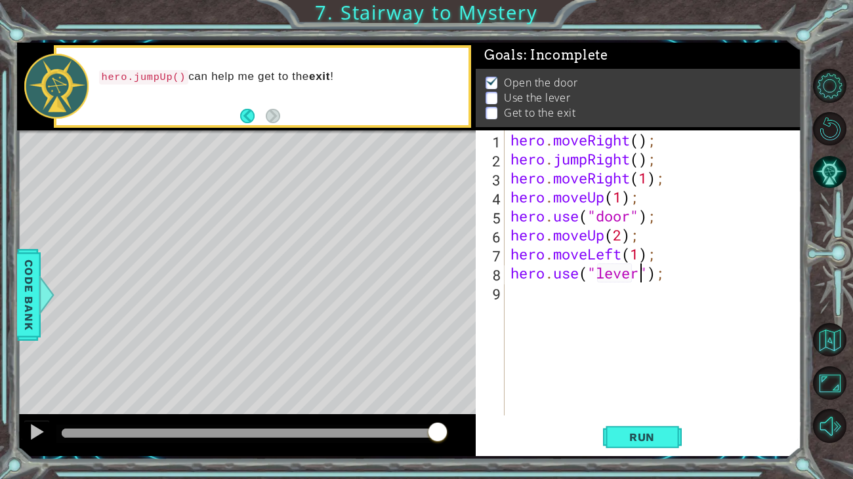
scroll to position [0, 6]
type textarea "hero.use("lever");"
click at [603, 367] on button "Run" at bounding box center [642, 437] width 79 height 33
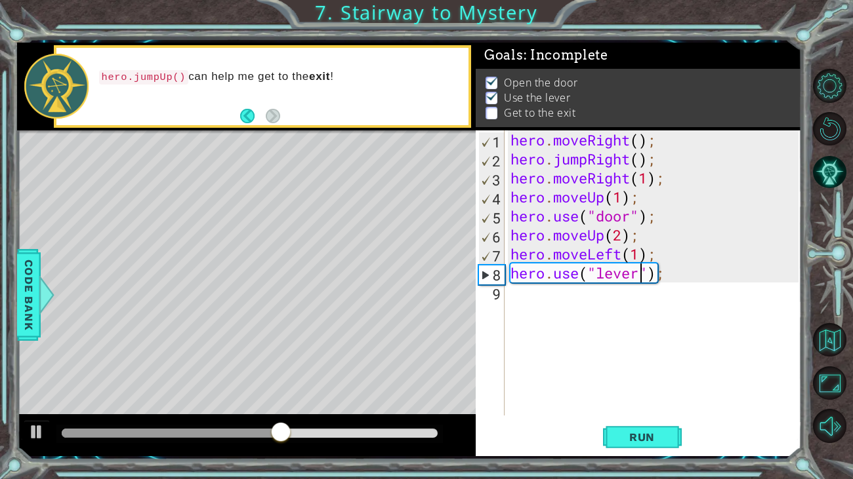
click at [527, 305] on div "hero . moveRight ( ) ; hero . jumpRight ( ) ; hero . moveRight ( 1 ) ; hero . m…" at bounding box center [656, 292] width 297 height 323
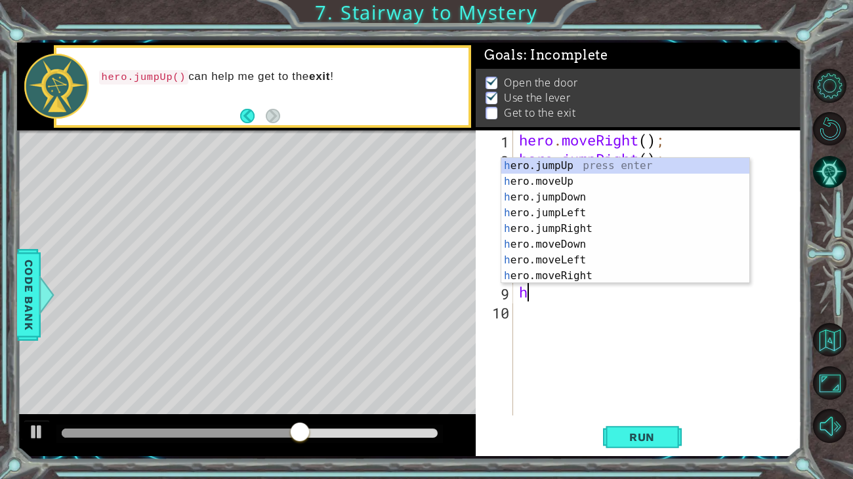
scroll to position [0, 0]
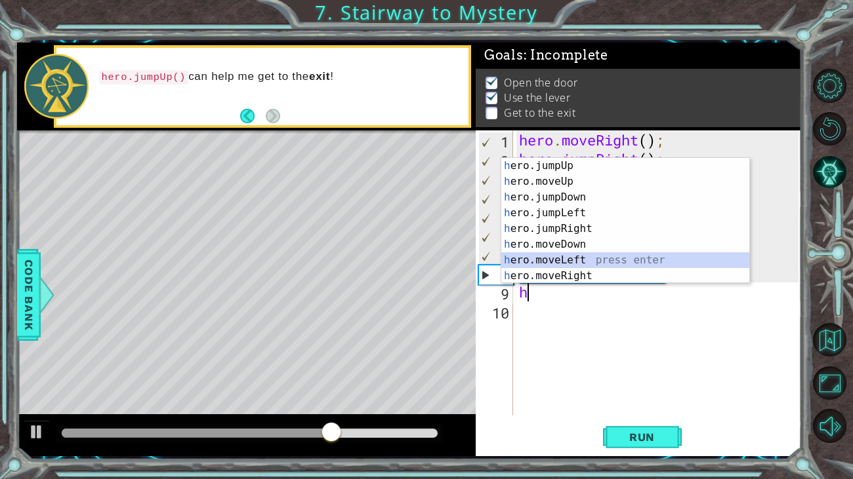
click at [570, 262] on div "h ero.jumpUp press enter h ero.moveUp press enter h ero.jumpDown press enter h …" at bounding box center [625, 236] width 248 height 157
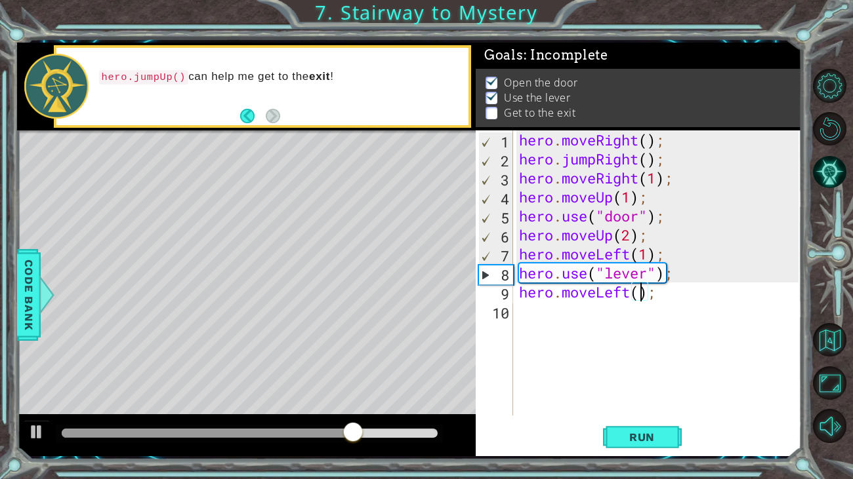
type textarea "hero.moveLeft(2);"
click at [559, 314] on div "hero . moveRight ( ) ; hero . jumpRight ( ) ; hero . moveRight ( 1 ) ; hero . m…" at bounding box center [660, 292] width 289 height 323
type textarea "h"
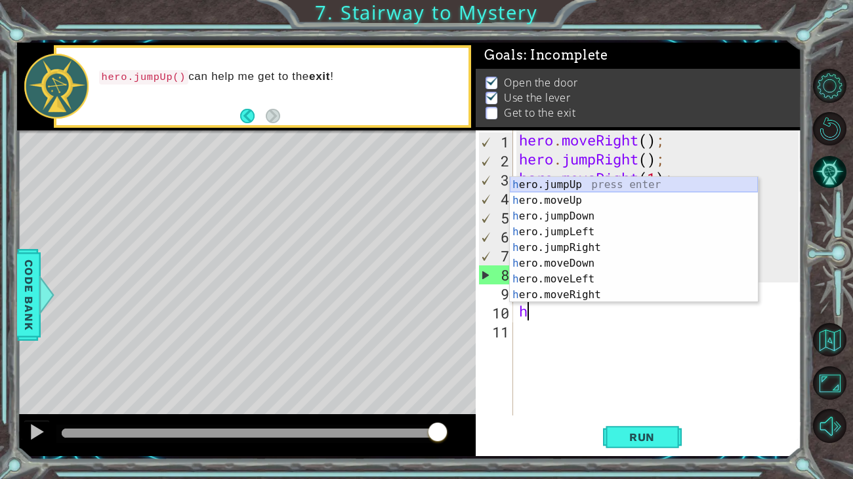
click at [557, 189] on div "h ero.jumpUp press enter h ero.moveUp press enter h ero.jumpDown press enter h …" at bounding box center [634, 255] width 248 height 157
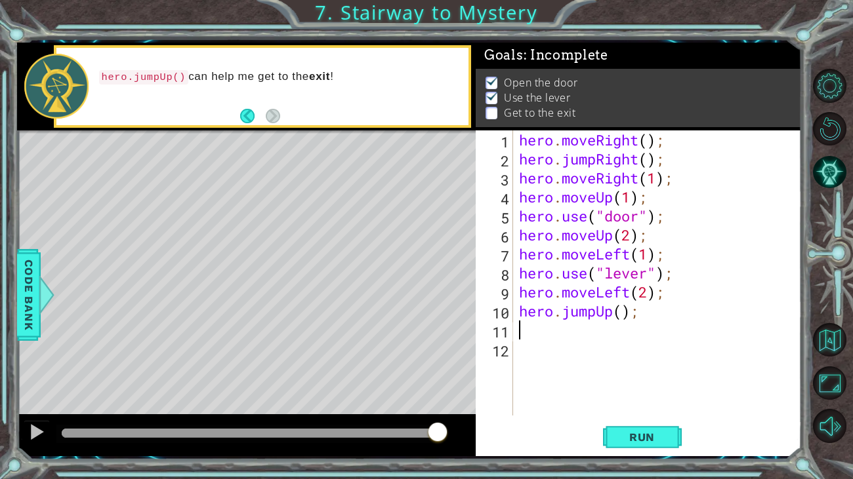
click at [628, 314] on div "hero . moveRight ( ) ; hero . jumpRight ( ) ; hero . moveRight ( 1 ) ; hero . m…" at bounding box center [660, 292] width 289 height 323
click at [622, 313] on div "hero . moveRight ( ) ; hero . jumpRight ( ) ; hero . moveRight ( 1 ) ; hero . m…" at bounding box center [660, 292] width 289 height 323
type textarea "hero.jumpUp(1);"
click at [538, 331] on div "hero . moveRight ( ) ; hero . jumpRight ( ) ; hero . moveRight ( 1 ) ; hero . m…" at bounding box center [660, 292] width 289 height 323
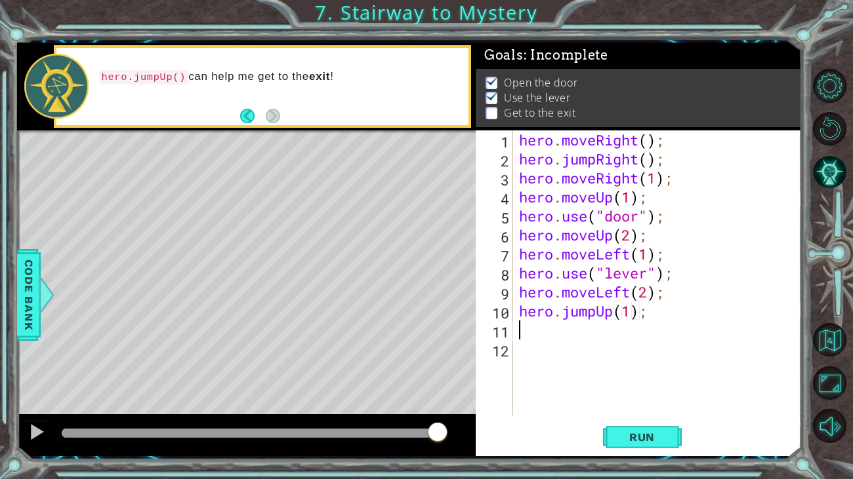
scroll to position [0, 0]
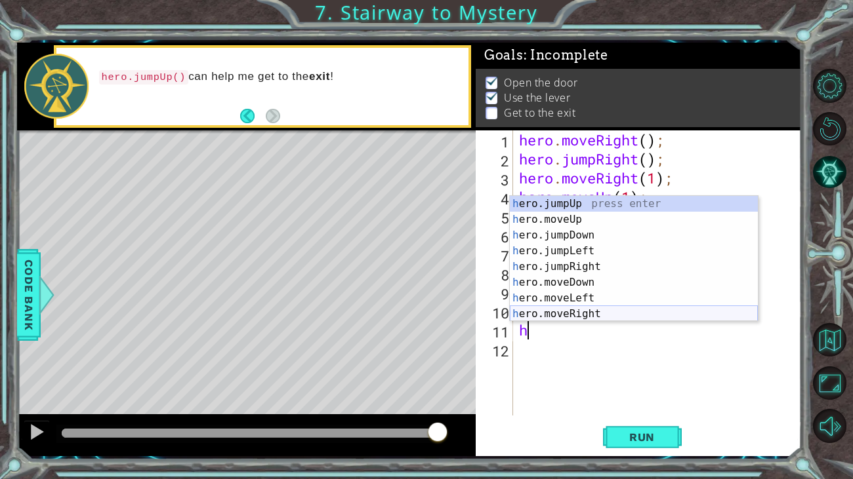
click at [556, 310] on div "h ero.jumpUp press enter h ero.moveUp press enter h ero.jumpDown press enter h …" at bounding box center [634, 274] width 248 height 157
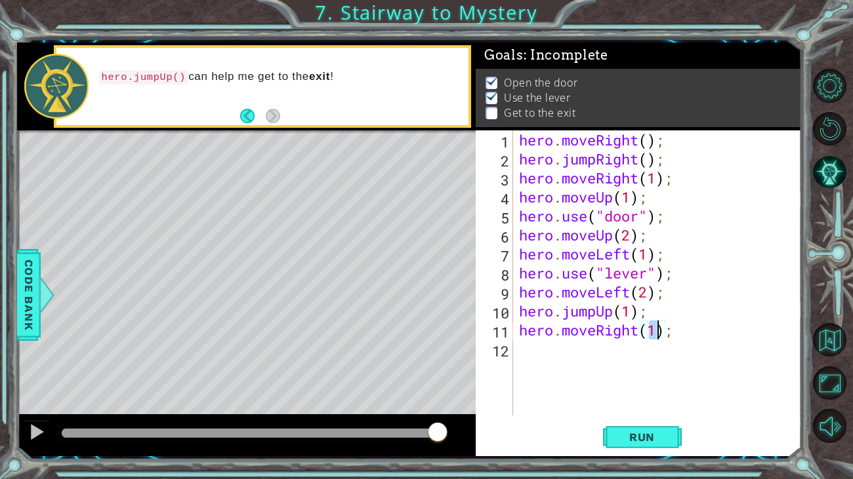
click at [587, 322] on div "hero . moveRight ( ) ; hero . jumpRight ( ) ; hero . moveRight ( 1 ) ; hero . m…" at bounding box center [660, 292] width 289 height 323
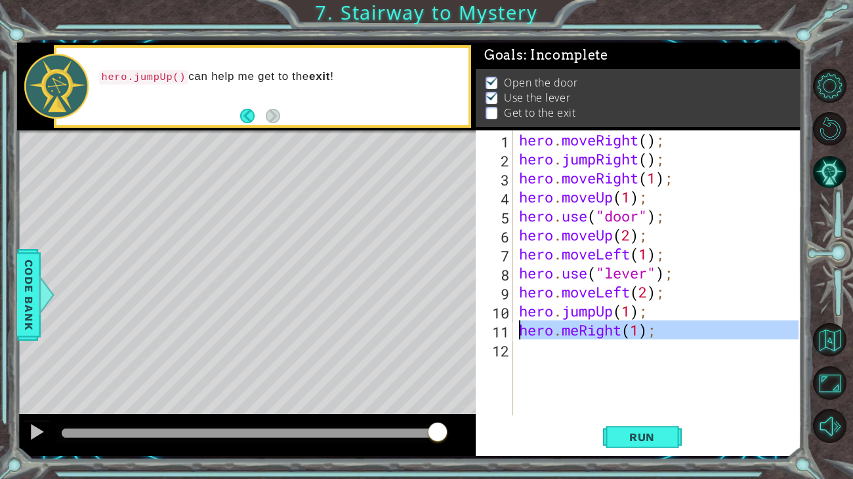
drag, startPoint x: 666, startPoint y: 340, endPoint x: 514, endPoint y: 334, distance: 152.3
click at [514, 334] on div "hero.meRight(1); 1 2 3 4 5 6 7 8 9 10 11 12 hero . moveRight ( ) ; hero . jumpR…" at bounding box center [636, 273] width 323 height 285
type textarea "hero.meRight(1);"
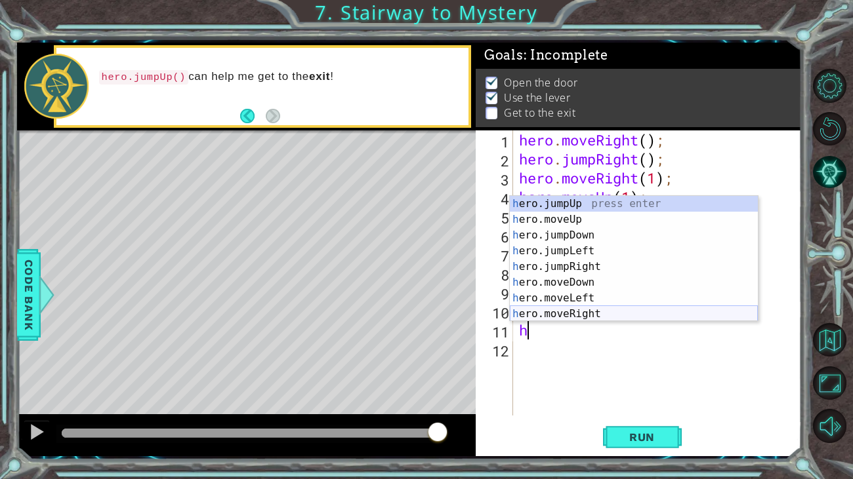
click at [546, 311] on div "h ero.jumpUp press enter h ero.moveUp press enter h ero.jumpDown press enter h …" at bounding box center [634, 274] width 248 height 157
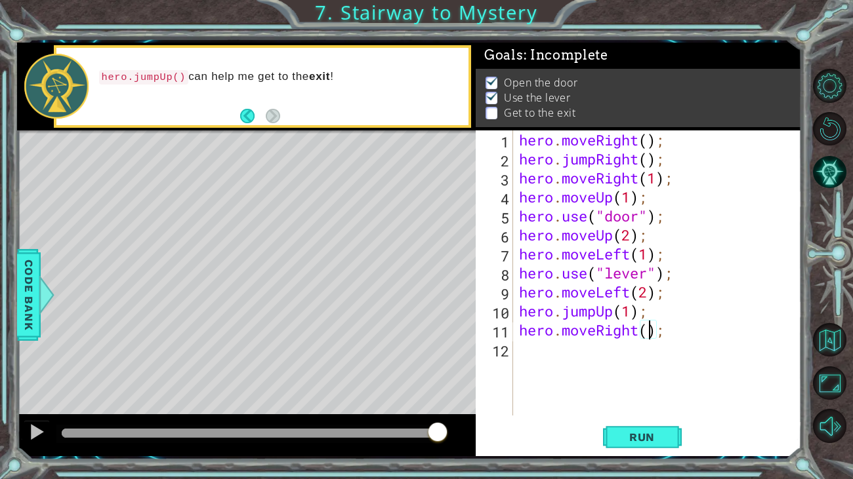
scroll to position [0, 6]
type textarea "hero.moveRight(2);"
click at [642, 367] on span "Run" at bounding box center [642, 437] width 52 height 13
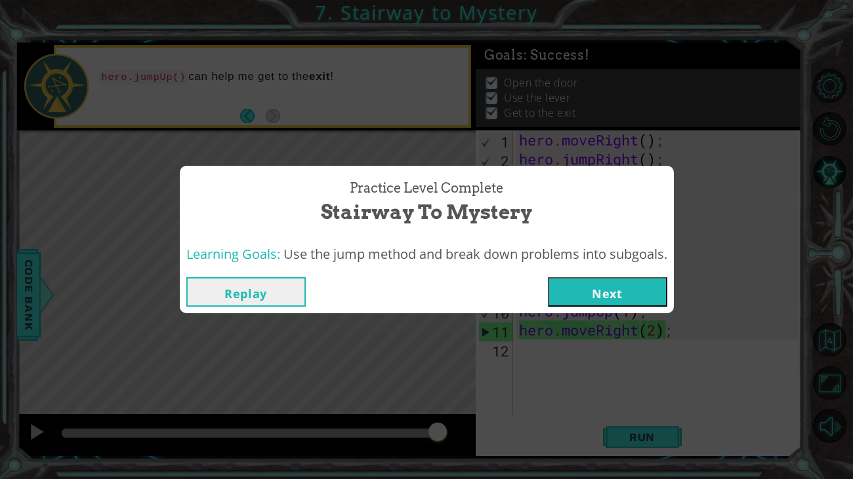
click at [634, 302] on button "Next" at bounding box center [607, 292] width 119 height 30
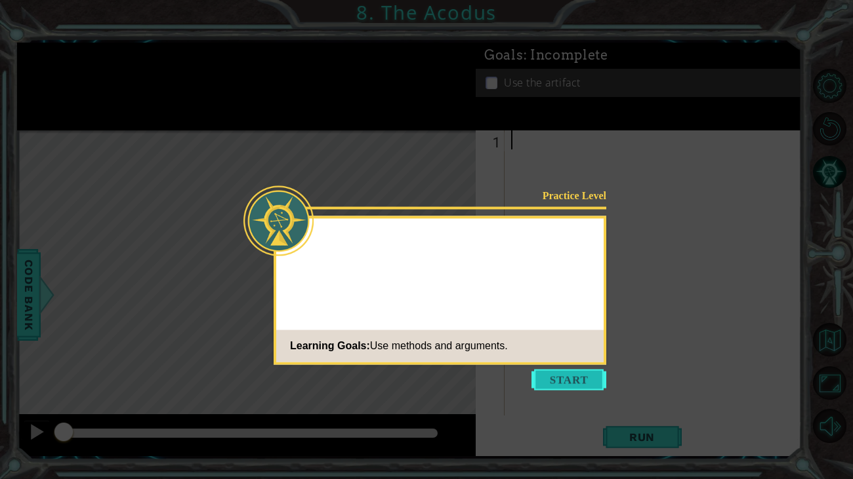
click at [585, 367] on button "Start" at bounding box center [568, 379] width 75 height 21
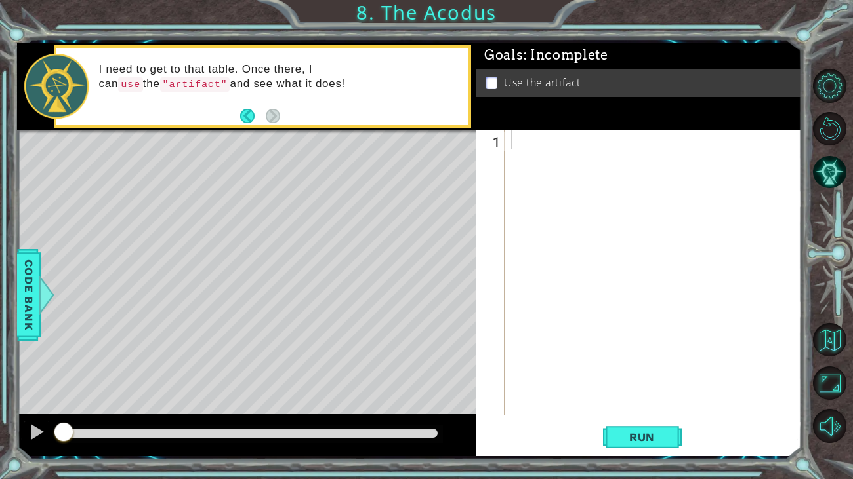
click at [572, 157] on div at bounding box center [656, 292] width 296 height 323
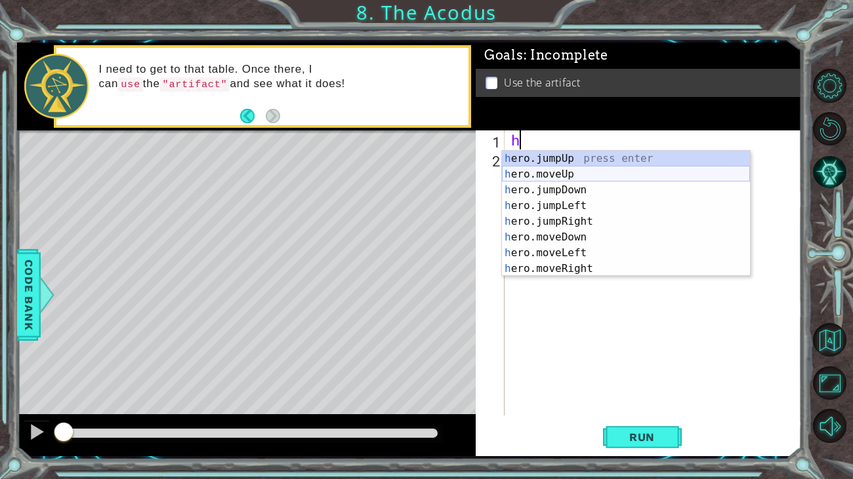
click at [516, 174] on div "h ero.jumpUp press enter h ero.moveUp press enter h ero.jumpDown press enter h …" at bounding box center [626, 229] width 248 height 157
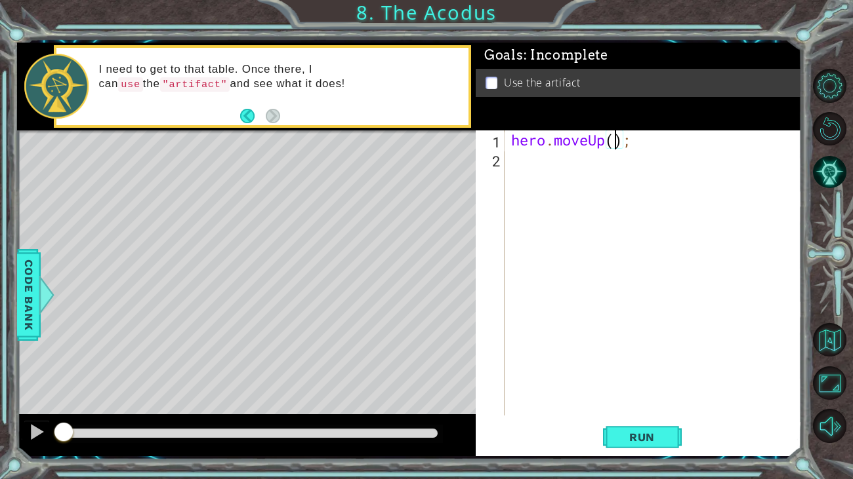
type textarea "hero.moveUp(2);"
click at [512, 161] on div "hero . moveUp ( 2 ) ;" at bounding box center [656, 292] width 296 height 323
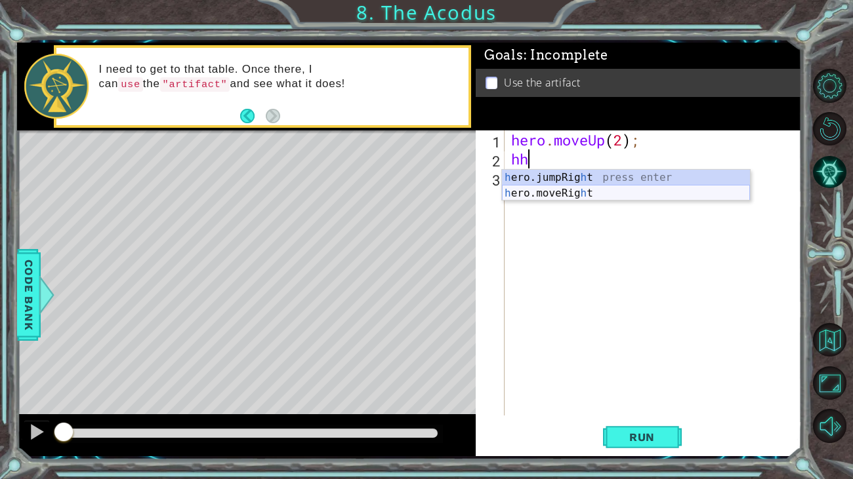
type textarea "h"
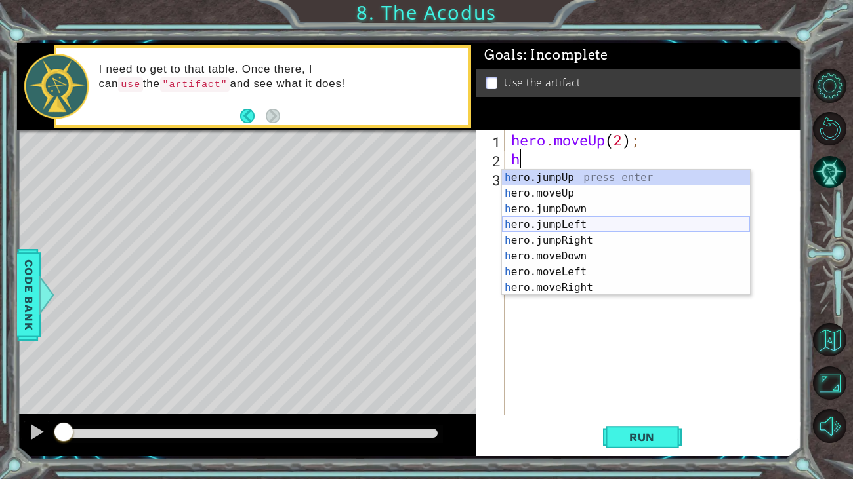
click at [550, 226] on div "h ero.jumpUp press enter h ero.moveUp press enter h ero.jumpDown press enter h …" at bounding box center [626, 248] width 248 height 157
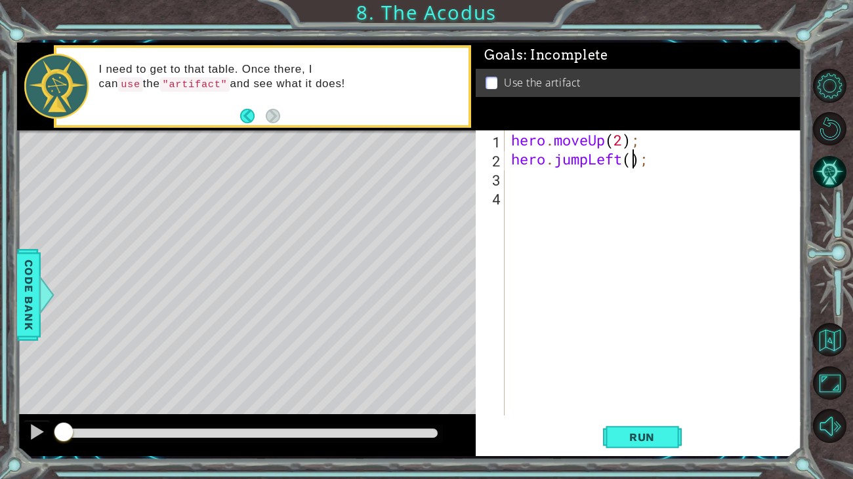
click at [632, 162] on div "hero . moveUp ( 2 ) ; hero . jumpLeft ( ) ;" at bounding box center [656, 292] width 296 height 323
type textarea "hero.jumpLeft(1);"
click at [575, 181] on div "hero . moveUp ( 2 ) ; hero . jumpLeft ( 1 ) ;" at bounding box center [656, 292] width 296 height 323
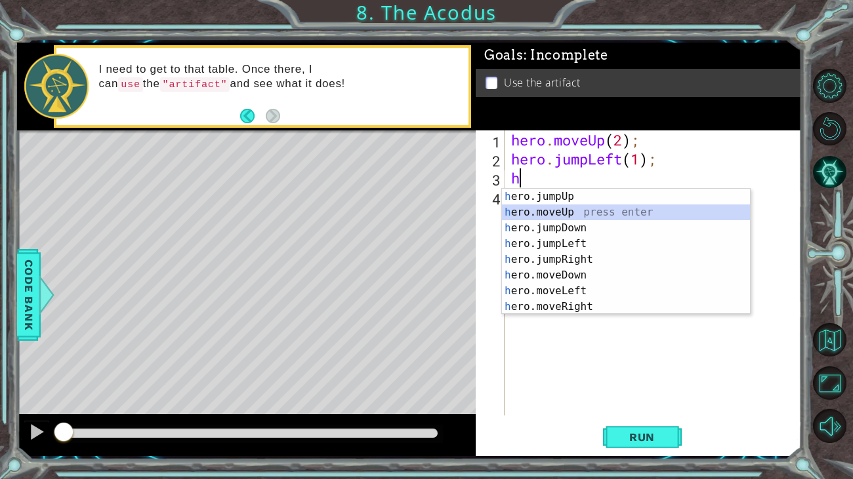
click at [567, 211] on div "h ero.jumpUp press enter h ero.moveUp press enter h ero.jumpDown press enter h …" at bounding box center [626, 267] width 248 height 157
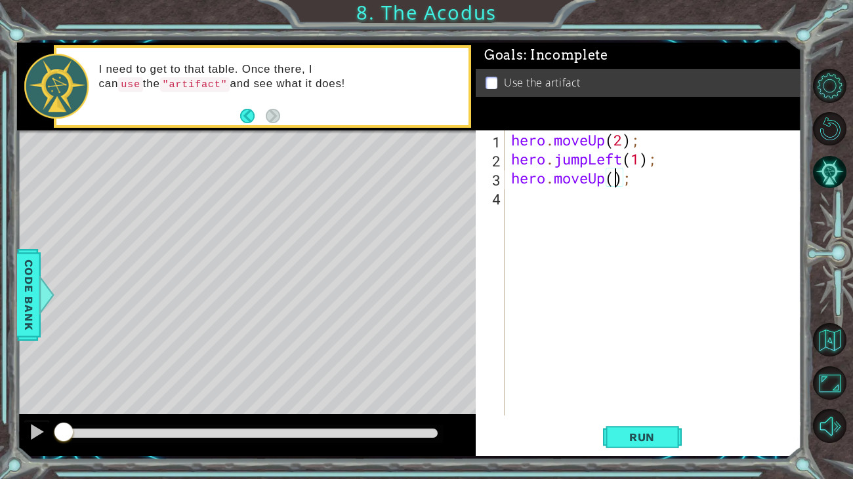
type textarea "hero.moveUp(3);"
click at [563, 208] on div "hero . moveUp ( 2 ) ; hero . jumpLeft ( 1 ) ; hero . moveUp ( 3 ) ;" at bounding box center [656, 292] width 296 height 323
click at [622, 180] on div "hero . moveUp ( 2 ) ; hero . jumpLeft ( 1 ) ; hero . moveUp ( 3 ) ;" at bounding box center [656, 292] width 296 height 323
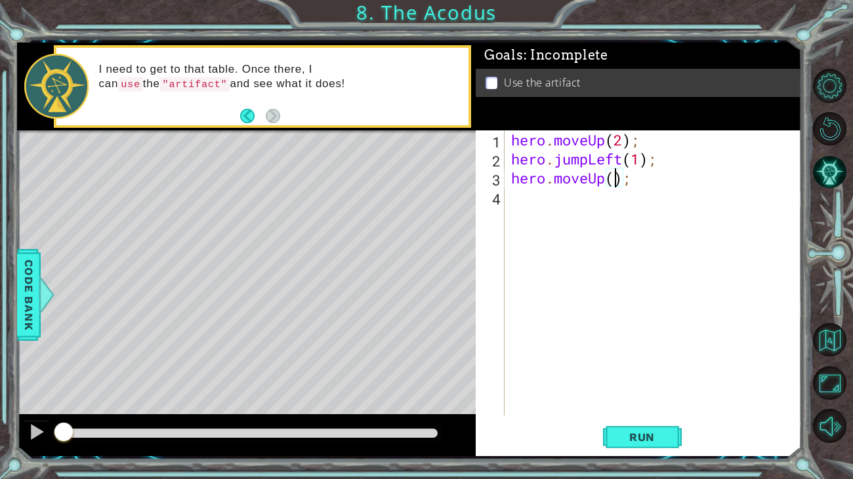
type textarea "hero.moveUp(2);"
click at [546, 199] on div "hero . moveUp ( 2 ) ; hero . jumpLeft ( 1 ) ; hero . moveUp ( 2 ) ;" at bounding box center [656, 292] width 296 height 323
type textarea "h"
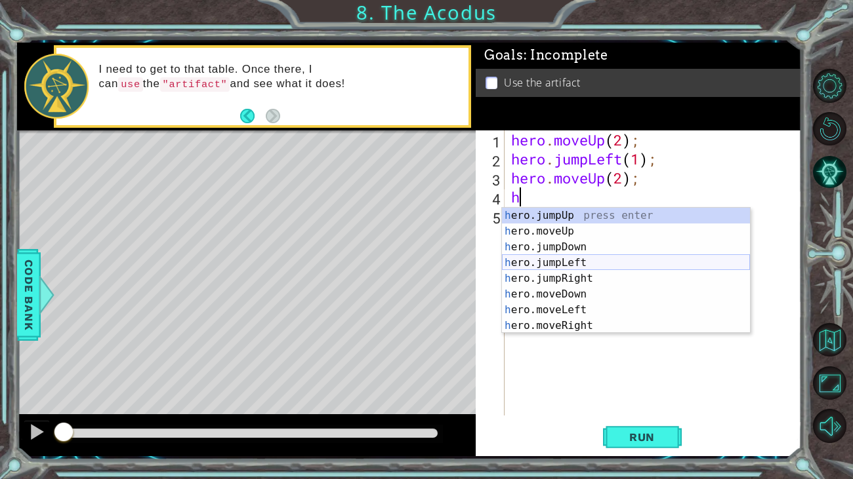
click at [534, 260] on div "h ero.jumpUp press enter h ero.moveUp press enter h ero.jumpDown press enter h …" at bounding box center [626, 286] width 248 height 157
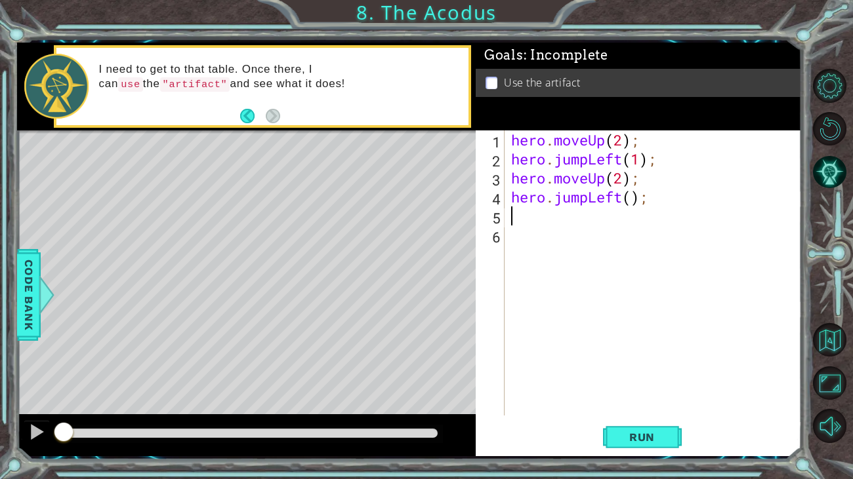
click at [631, 205] on div "hero . moveUp ( 2 ) ; hero . jumpLeft ( 1 ) ; hero . moveUp ( 2 ) ; hero . jump…" at bounding box center [656, 292] width 296 height 323
type textarea "hero.jumpLeft(1);"
click at [587, 222] on div "hero . moveUp ( 2 ) ; hero . jumpLeft ( 1 ) ; hero . moveUp ( 2 ) ; hero . jump…" at bounding box center [656, 292] width 296 height 323
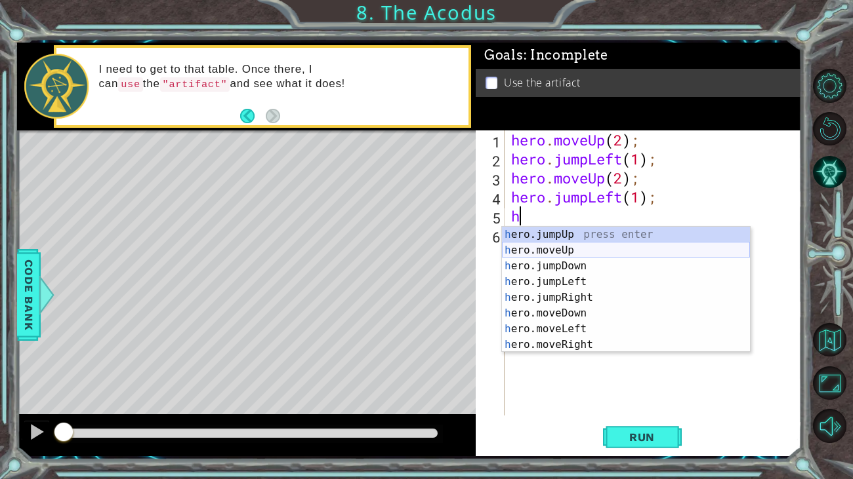
click at [558, 249] on div "h ero.jumpUp press enter h ero.moveUp press enter h ero.jumpDown press enter h …" at bounding box center [626, 305] width 248 height 157
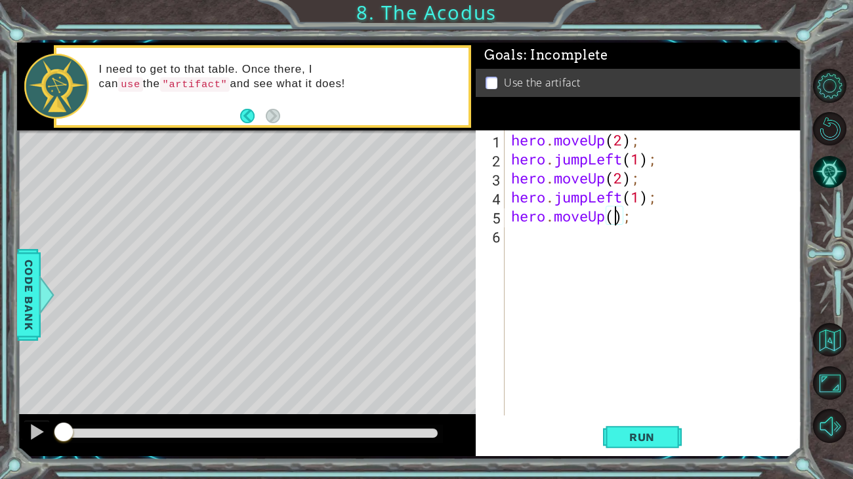
type textarea "hero.moveUp(2);"
click at [515, 241] on div "hero . moveUp ( 2 ) ; hero . jumpLeft ( 1 ) ; hero . moveUp ( 2 ) ; hero . jump…" at bounding box center [656, 292] width 296 height 323
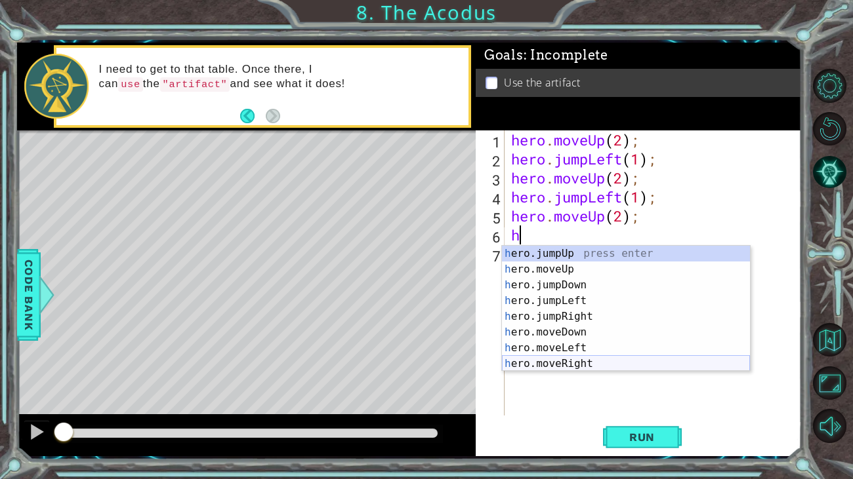
click at [575, 362] on div "h ero.jumpUp press enter h ero.moveUp press enter h ero.jumpDown press enter h …" at bounding box center [626, 324] width 248 height 157
type textarea "hero.moveRight(1);"
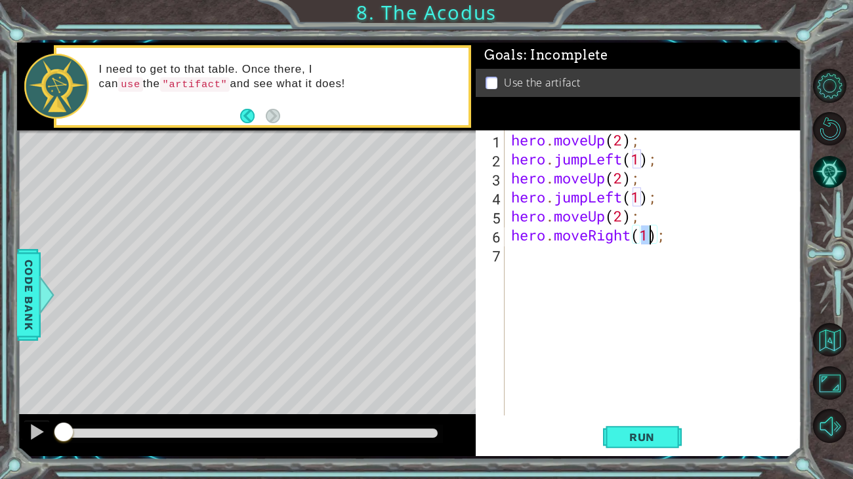
click at [577, 269] on div "hero . moveUp ( 2 ) ; hero . jumpLeft ( 1 ) ; hero . moveUp ( 2 ) ; hero . jump…" at bounding box center [656, 292] width 296 height 323
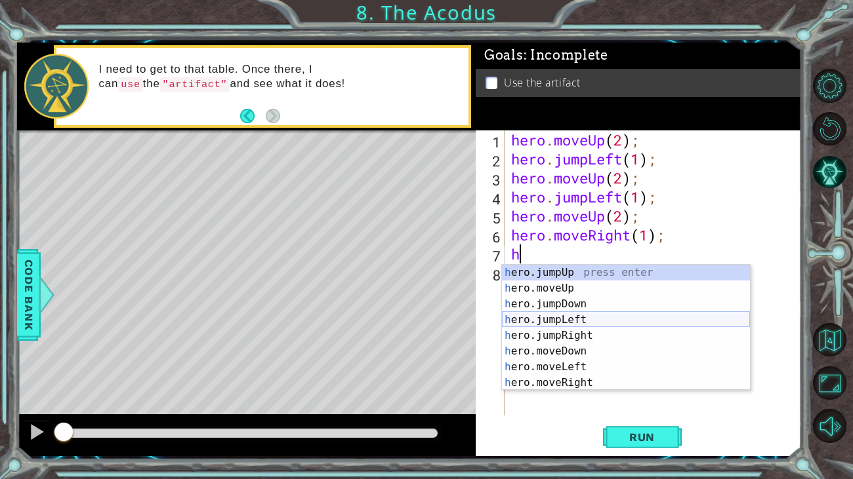
scroll to position [15, 0]
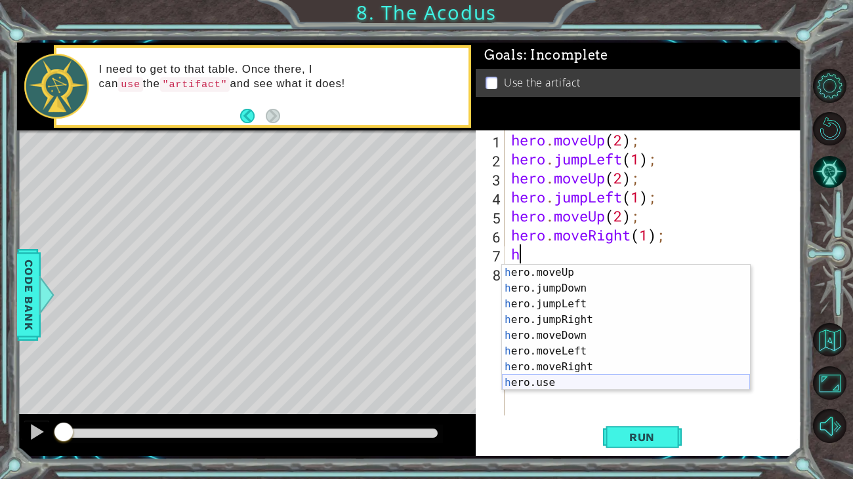
click at [552, 367] on div "h ero.moveUp press enter h ero.jumpDown press enter h ero.jumpLeft press enter …" at bounding box center [626, 343] width 248 height 157
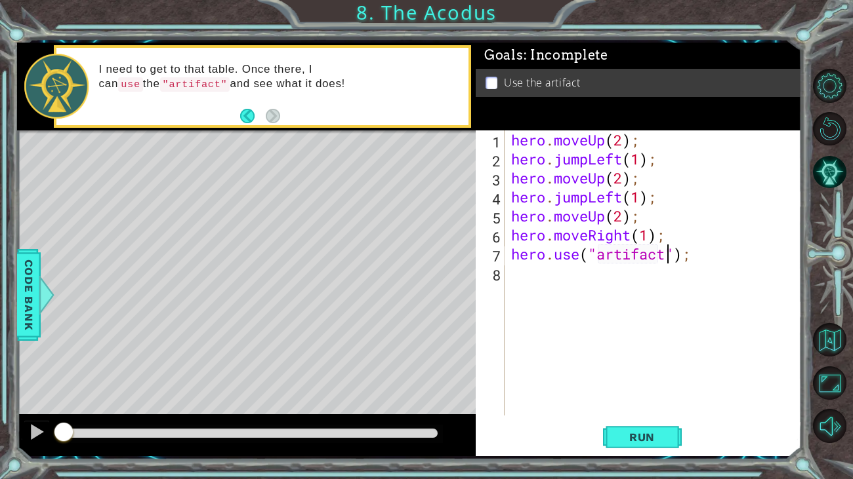
scroll to position [0, 7]
click at [639, 367] on button "Run" at bounding box center [642, 437] width 79 height 33
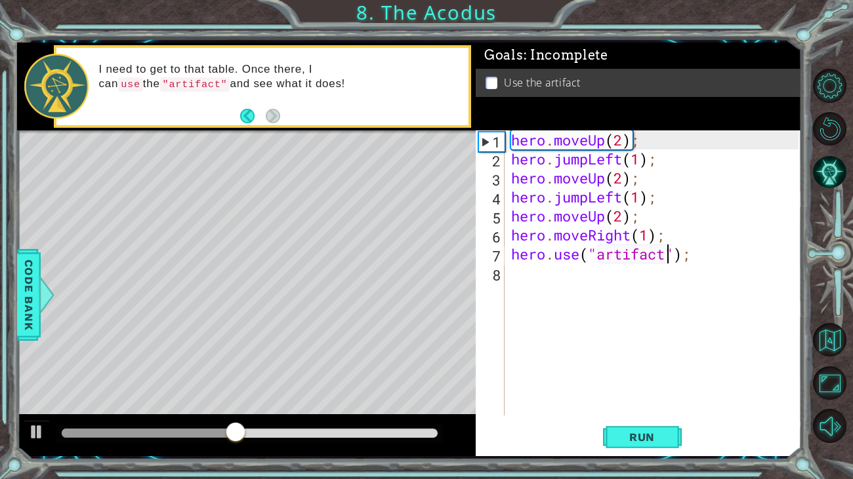
click at [623, 155] on div "hero . moveUp ( 2 ) ; hero . jumpLeft ( 1 ) ; hero . moveUp ( 2 ) ; hero . jump…" at bounding box center [656, 292] width 296 height 323
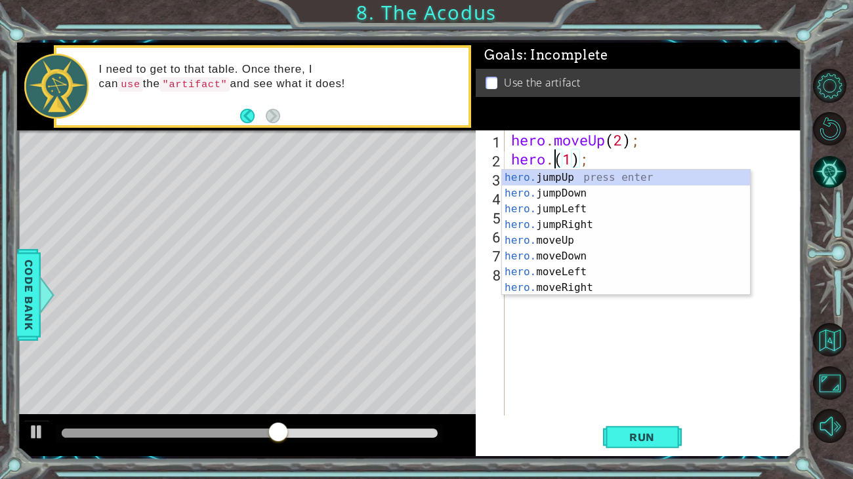
scroll to position [0, 0]
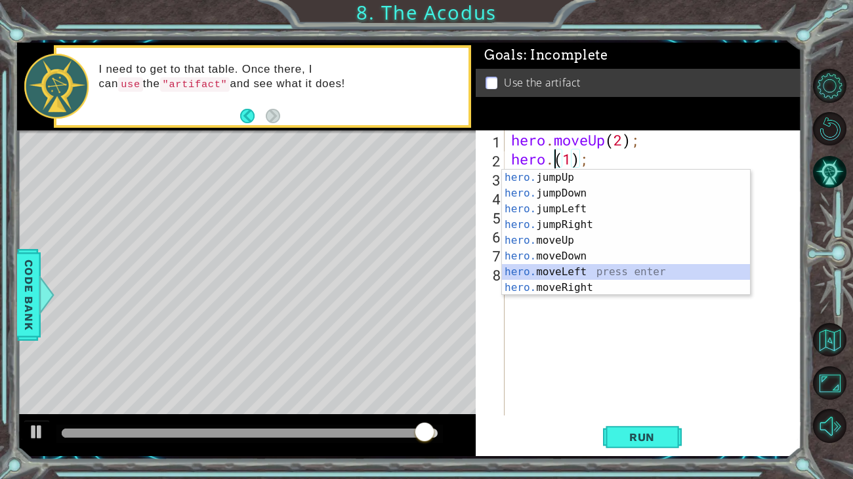
click at [578, 274] on div "hero. jumpUp press enter hero. jumpDown press enter hero. jumpLeft press enter …" at bounding box center [626, 248] width 248 height 157
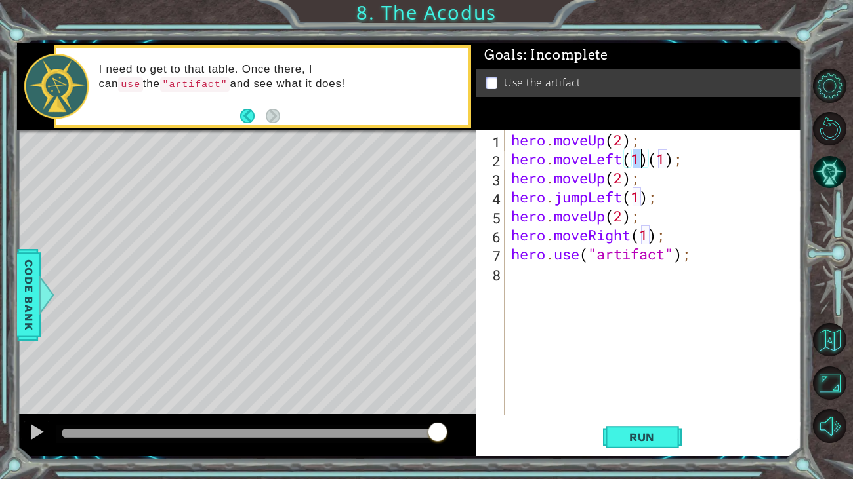
click at [676, 159] on div "hero . moveUp ( 2 ) ; hero . moveLeft ( 1 ) ( 1 ) ; hero . moveUp ( 2 ) ; hero …" at bounding box center [656, 292] width 296 height 323
click at [683, 163] on div "hero . moveUp ( 2 ) ; hero . moveLeft ( 1 ) ( 1 ) ; hero . moveUp ( 2 ) ; hero …" at bounding box center [656, 292] width 296 height 323
type textarea "hero.moveLeft(1)"
click at [641, 367] on button "Run" at bounding box center [642, 437] width 79 height 33
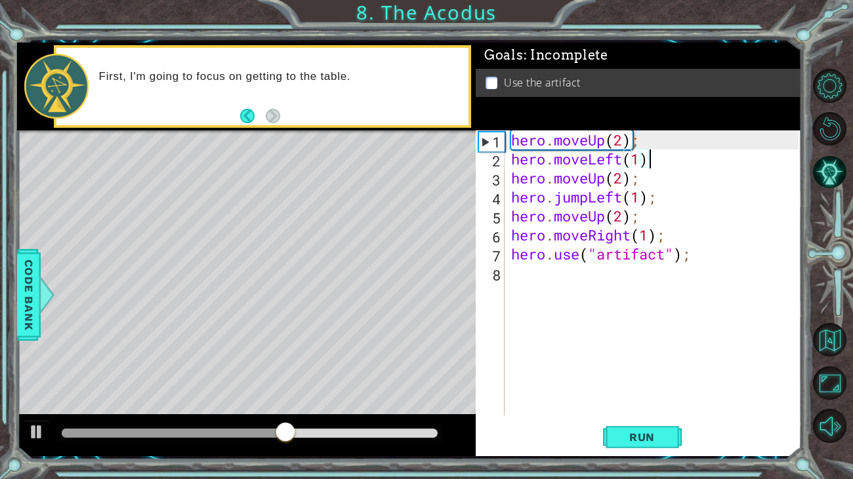
click at [567, 355] on div "hero . moveUp ( 2 ) ; hero . moveLeft ( 1 ) hero . moveUp ( 2 ) ; hero . jumpLe…" at bounding box center [656, 292] width 296 height 323
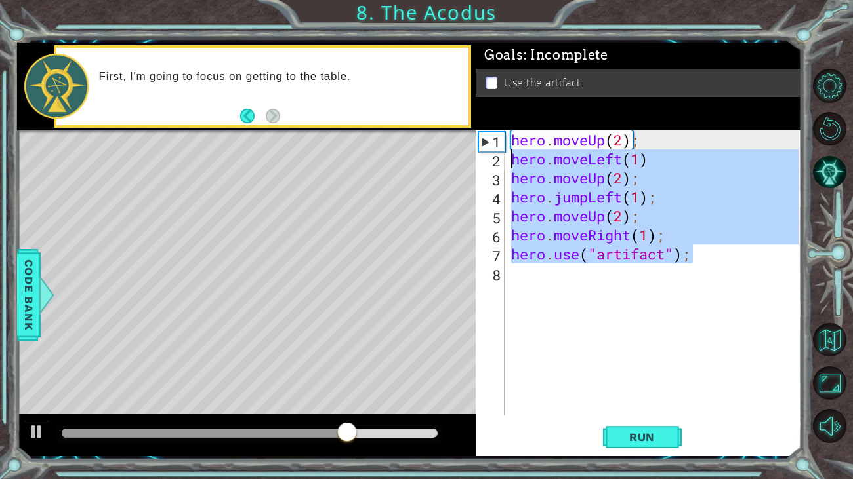
drag, startPoint x: 705, startPoint y: 251, endPoint x: 487, endPoint y: 154, distance: 238.1
click at [487, 154] on div "1 2 3 4 5 6 7 8 hero . moveUp ( 2 ) ; hero . moveLeft ( 1 ) hero . moveUp ( 2 )…" at bounding box center [636, 273] width 323 height 285
type textarea "hero.moveLeft(1) hero.moveUp(2);"
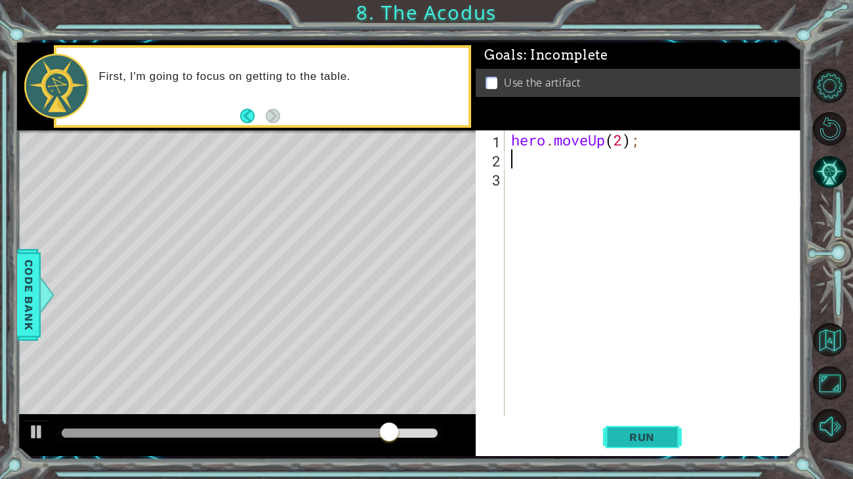
click at [628, 367] on span "Run" at bounding box center [642, 437] width 52 height 13
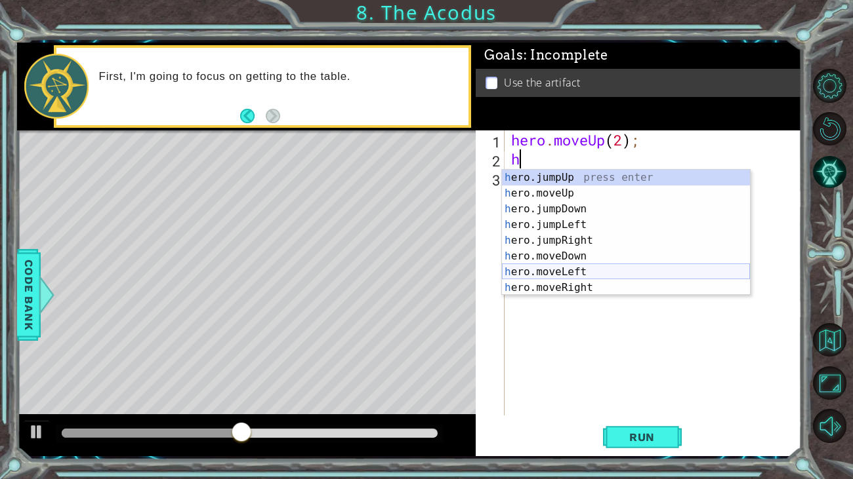
click at [539, 272] on div "h ero.jumpUp press enter h ero.moveUp press enter h ero.jumpDown press enter h …" at bounding box center [626, 248] width 248 height 157
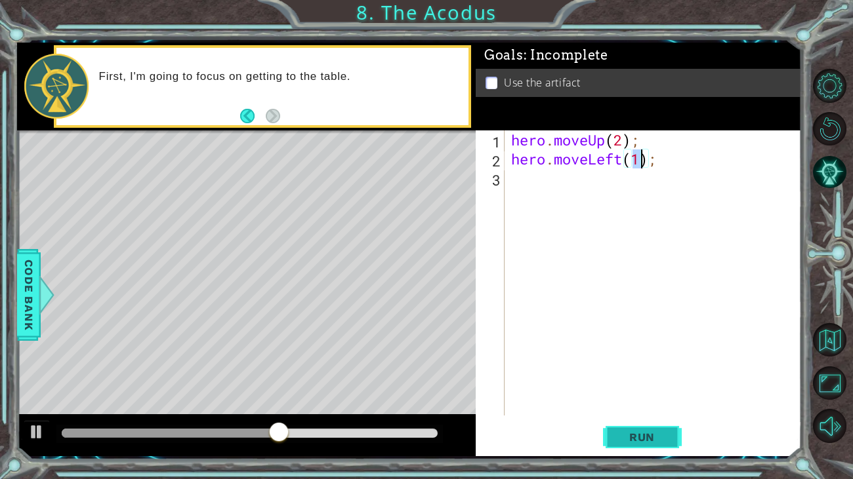
type textarea "hero.moveLeft(1);"
click at [637, 367] on button "Run" at bounding box center [642, 437] width 79 height 33
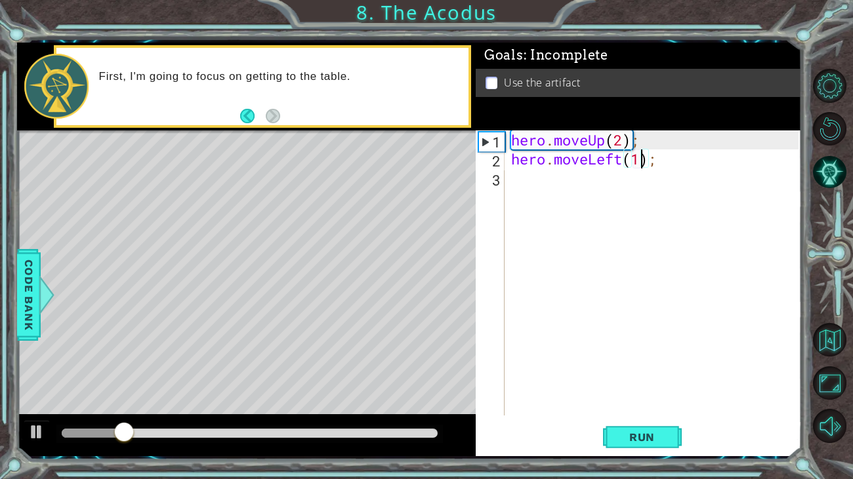
click at [528, 182] on div "hero . moveUp ( 2 ) ; hero . moveLeft ( 1 ) ;" at bounding box center [656, 292] width 296 height 323
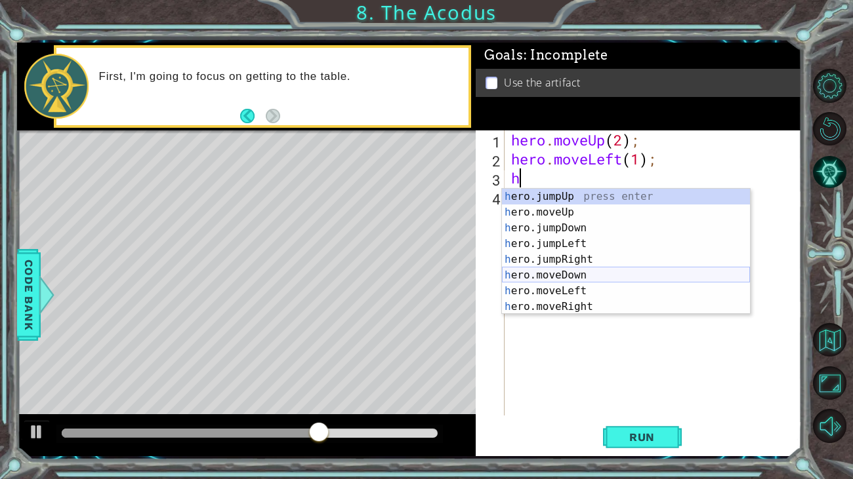
click at [546, 273] on div "h ero.jumpUp press enter h ero.moveUp press enter h ero.jumpDown press enter h …" at bounding box center [626, 267] width 248 height 157
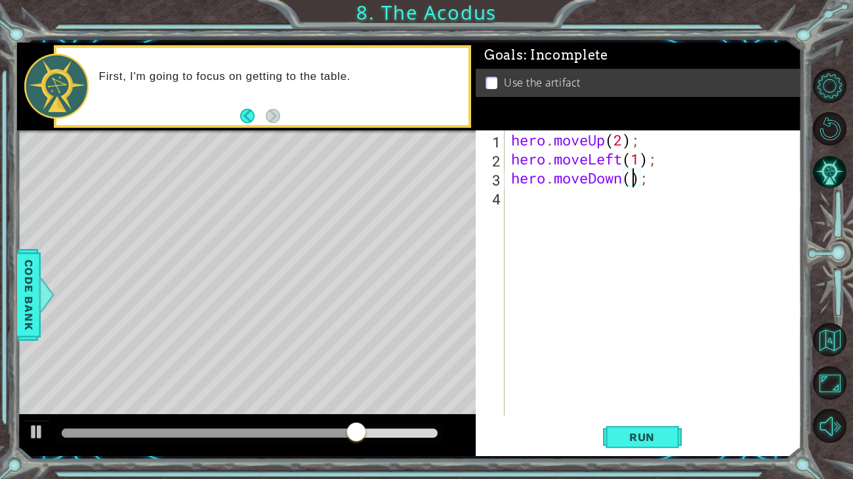
type textarea "hero.moveDown(2);"
click at [591, 198] on div "hero . moveUp ( 2 ) ; hero . moveLeft ( 1 ) ; hero . moveDown ( 2 ) ;" at bounding box center [656, 292] width 296 height 323
type textarea "h"
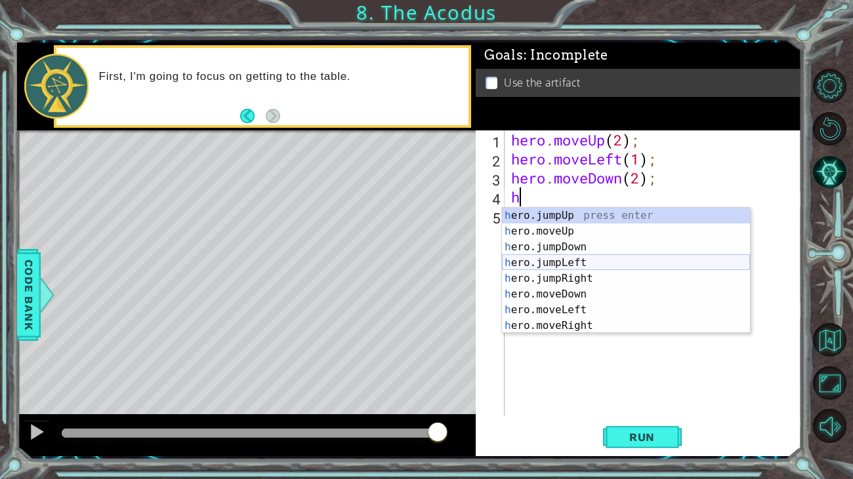
click at [593, 263] on div "h ero.jumpUp press enter h ero.moveUp press enter h ero.jumpDown press enter h …" at bounding box center [626, 286] width 248 height 157
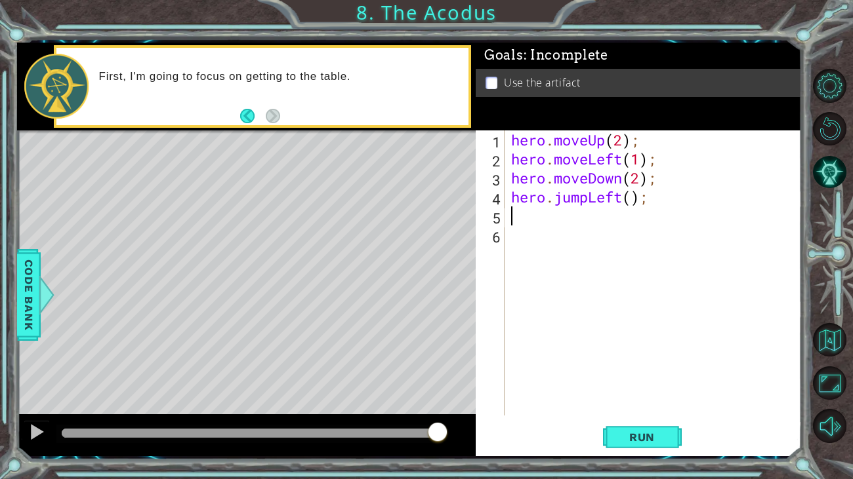
click at [633, 204] on div "hero . moveUp ( 2 ) ; hero . moveLeft ( 1 ) ; hero . moveDown ( 2 ) ; hero . ju…" at bounding box center [656, 292] width 296 height 323
type textarea "hero.jumpLeft(1);"
click at [557, 222] on div "hero . moveUp ( 2 ) ; hero . moveLeft ( 1 ) ; hero . moveDown ( 2 ) ; hero . ju…" at bounding box center [656, 292] width 296 height 323
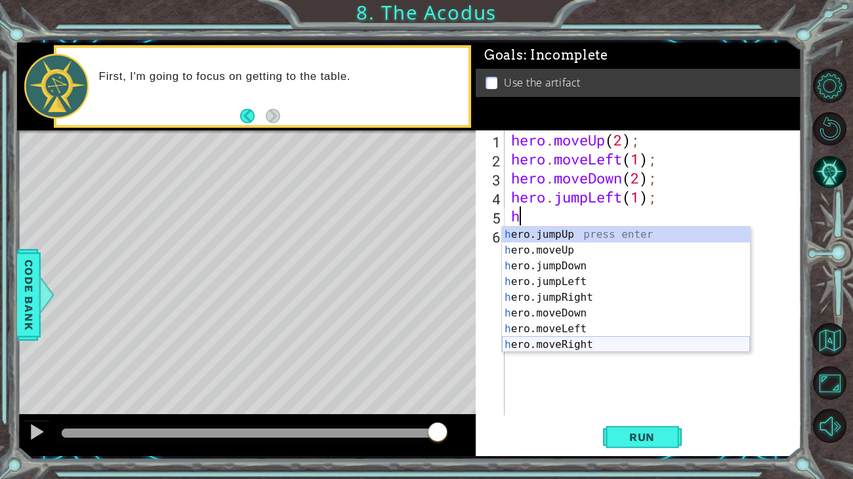
scroll to position [0, 0]
click at [567, 250] on div "h ero.jumpUp press enter h ero.moveUp press enter h ero.jumpDown press enter h …" at bounding box center [626, 305] width 248 height 157
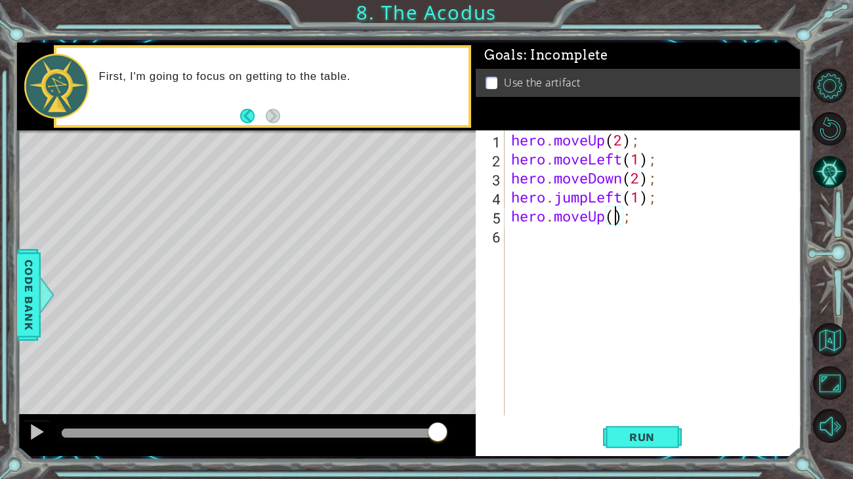
type textarea "hero.moveUp(2);"
click at [575, 249] on div "hero . moveUp ( 2 ) ; hero . moveLeft ( 1 ) ; hero . moveDown ( 2 ) ; hero . ju…" at bounding box center [656, 292] width 296 height 323
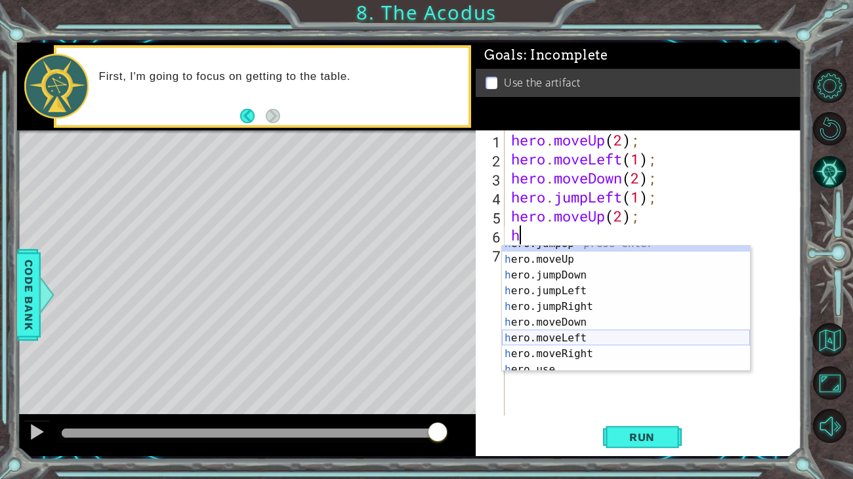
scroll to position [12, 0]
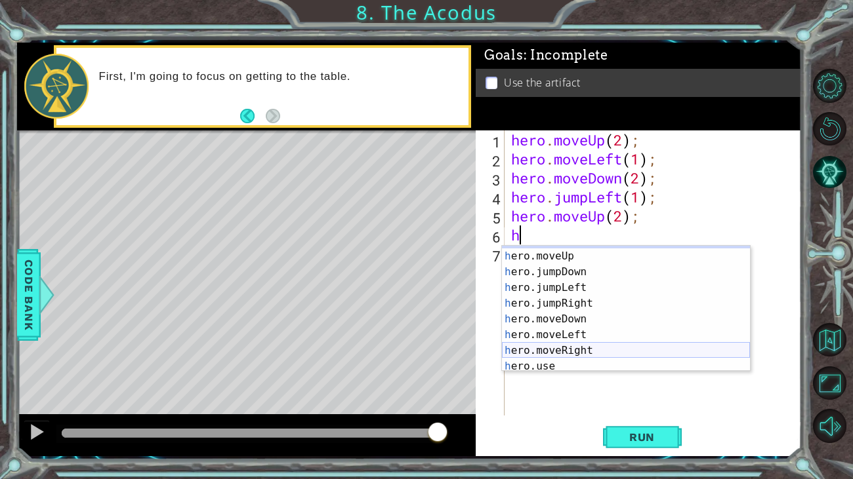
click at [539, 349] on div "h ero.jumpUp press enter h ero.moveUp press enter h ero.jumpDown press enter h …" at bounding box center [626, 311] width 248 height 157
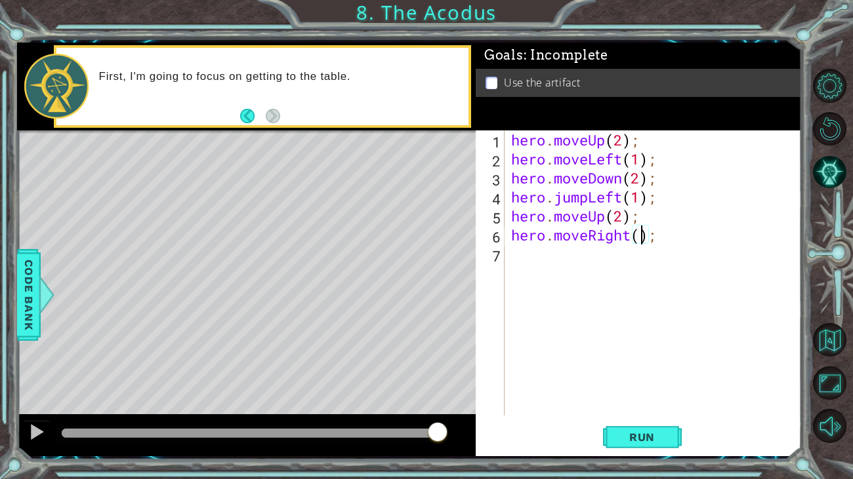
type textarea "hero.moveRight(1);"
click at [604, 256] on div "hero . moveUp ( 2 ) ; hero . moveLeft ( 1 ) ; hero . moveDown ( 2 ) ; hero . ju…" at bounding box center [656, 292] width 296 height 323
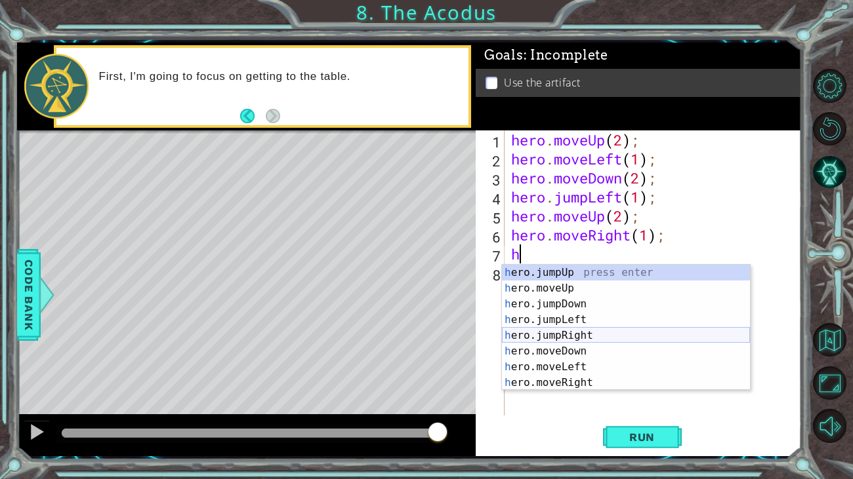
scroll to position [15, 0]
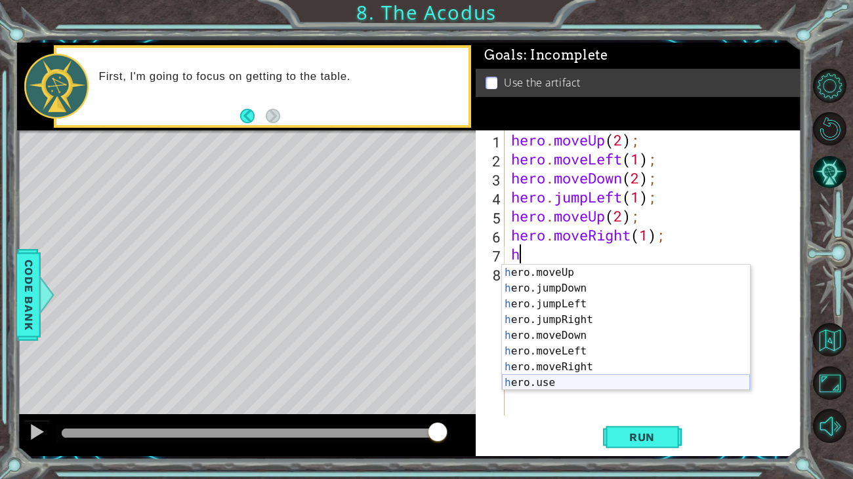
click at [563, 367] on div "h ero.moveUp press enter h ero.jumpDown press enter h ero.jumpLeft press enter …" at bounding box center [626, 343] width 248 height 157
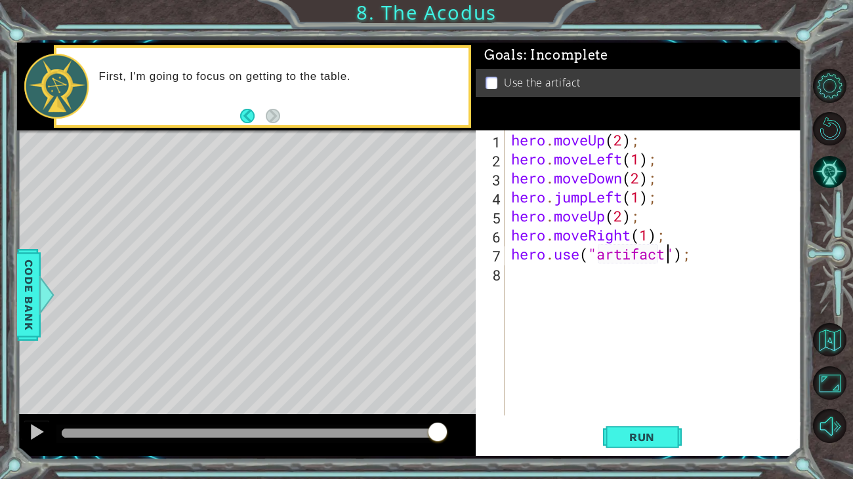
scroll to position [0, 7]
type textarea "hero.use("artifact");"
click at [627, 367] on span "Run" at bounding box center [642, 437] width 52 height 13
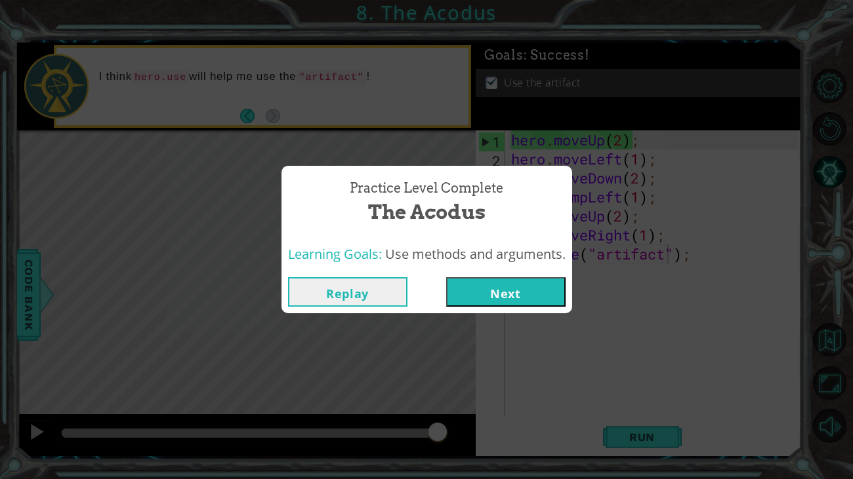
click at [546, 287] on button "Next" at bounding box center [505, 292] width 119 height 30
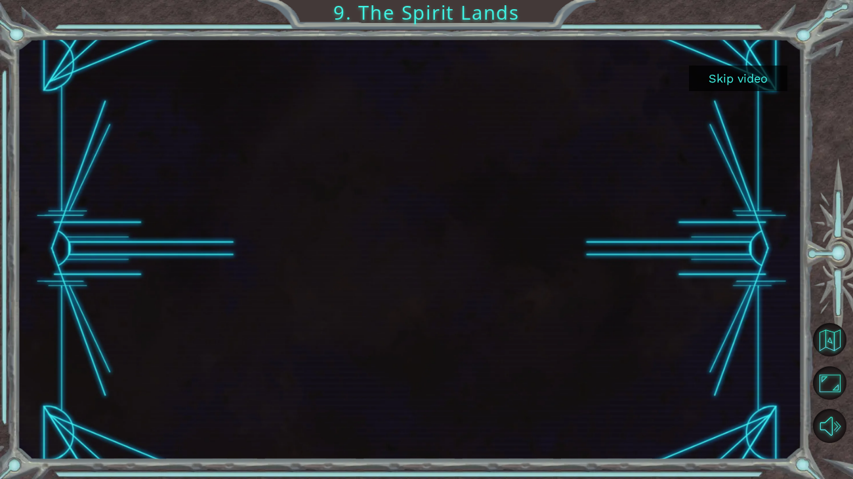
click at [743, 85] on button "Skip video" at bounding box center [738, 79] width 98 height 26
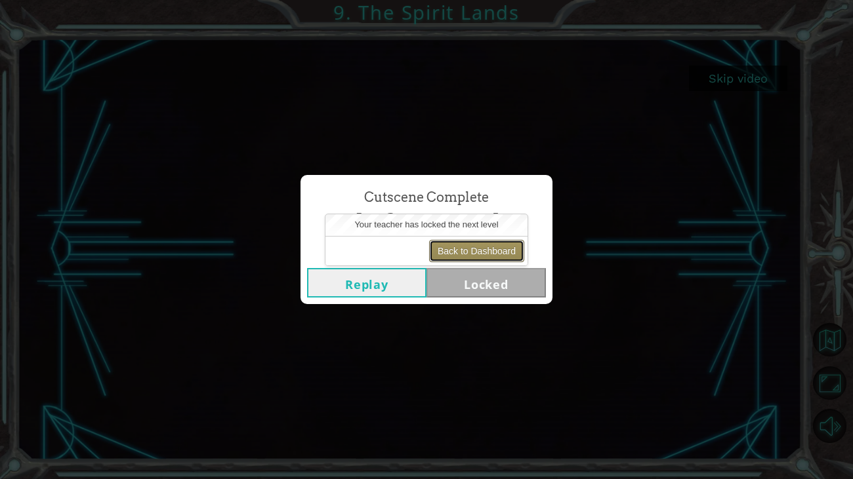
click at [468, 249] on button "Back to Dashboard" at bounding box center [476, 251] width 95 height 22
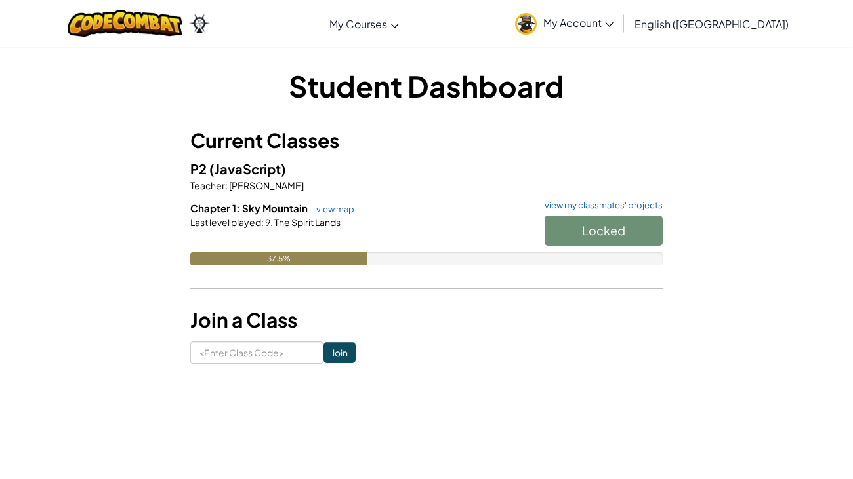
scroll to position [1, 0]
click at [613, 16] on span "My Account" at bounding box center [578, 23] width 70 height 14
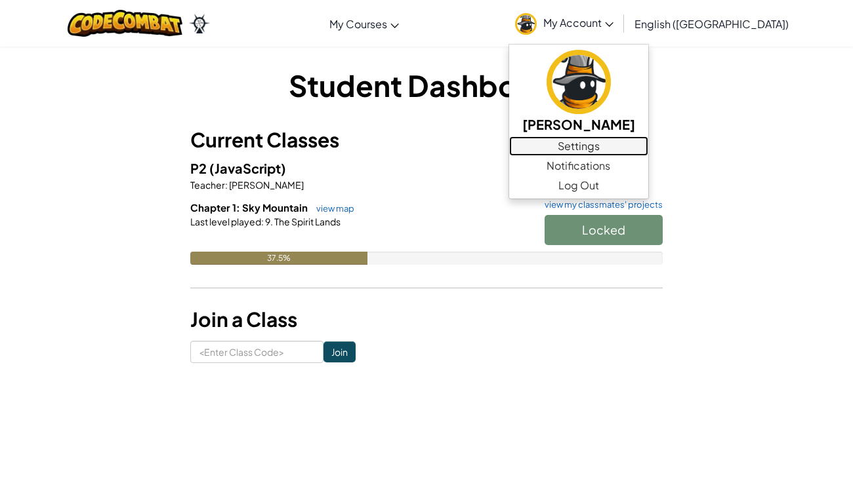
click at [648, 144] on link "Settings" at bounding box center [578, 146] width 139 height 20
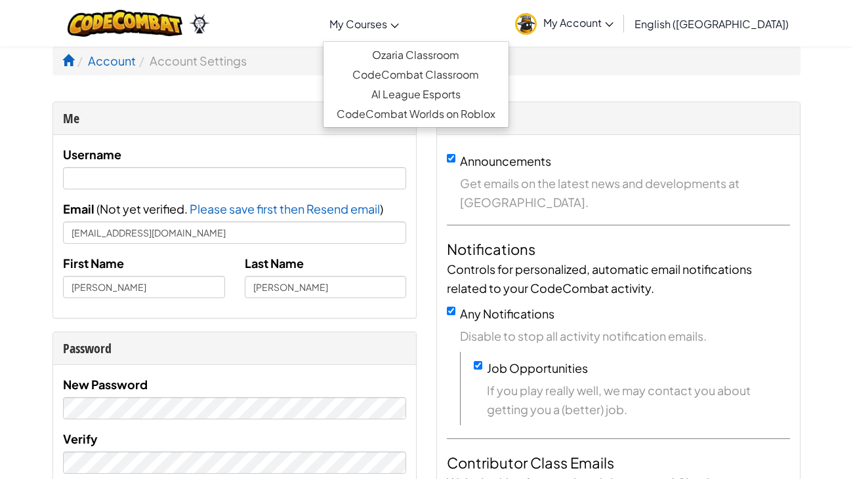
click at [382, 20] on span "My Courses" at bounding box center [358, 24] width 58 height 14
click at [613, 20] on span "My Account" at bounding box center [578, 23] width 70 height 14
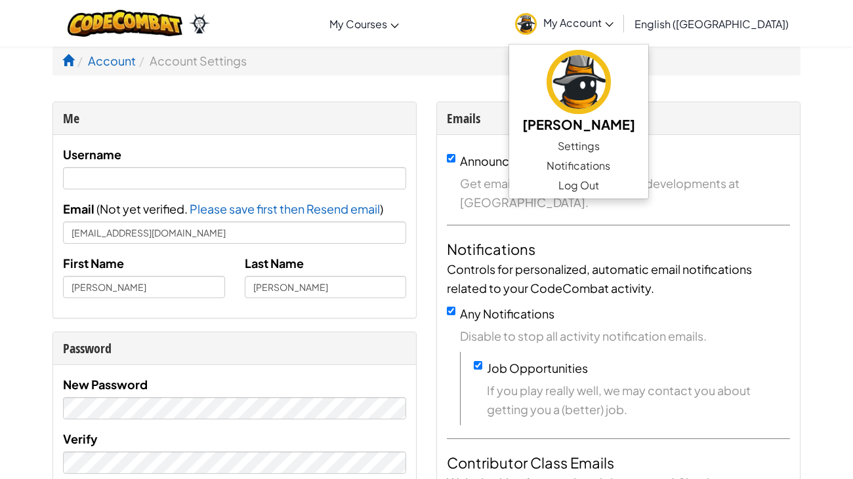
click at [786, 75] on ol "Account Account Settings" at bounding box center [426, 61] width 748 height 30
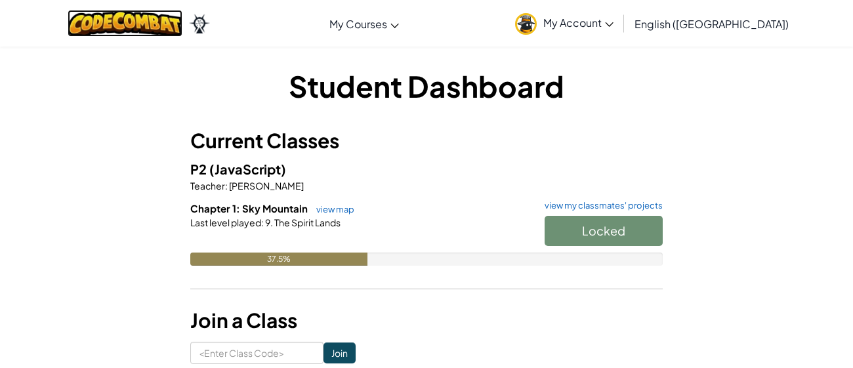
click at [134, 24] on img at bounding box center [125, 23] width 115 height 27
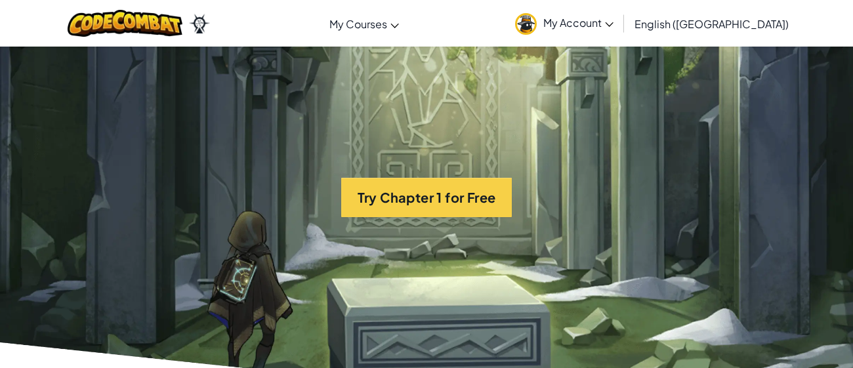
scroll to position [2676, 0]
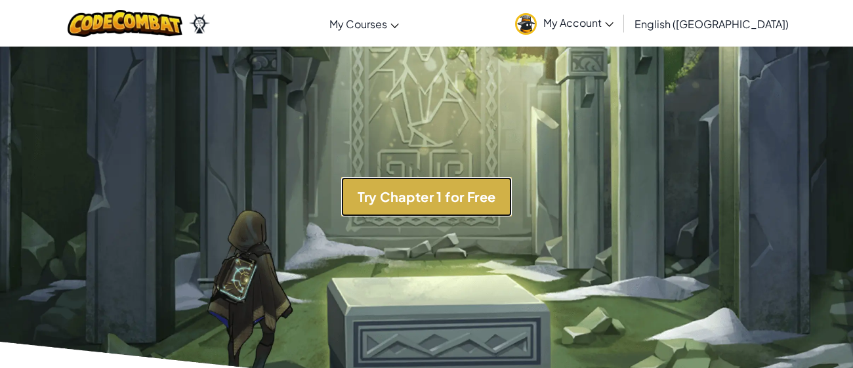
click at [425, 204] on button "Try Chapter 1 for Free" at bounding box center [426, 196] width 171 height 39
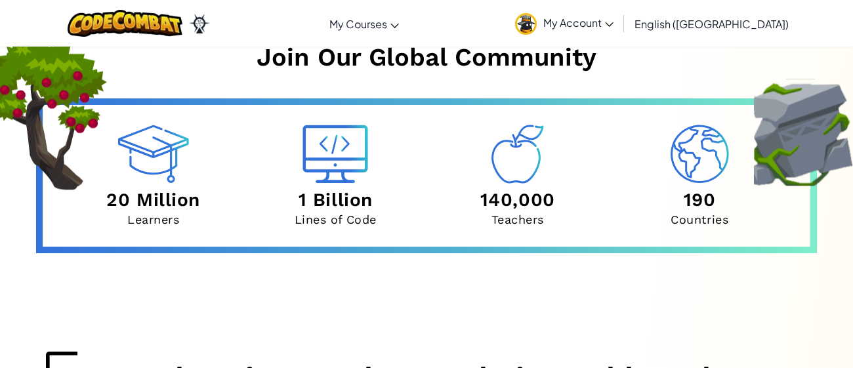
scroll to position [4387, 0]
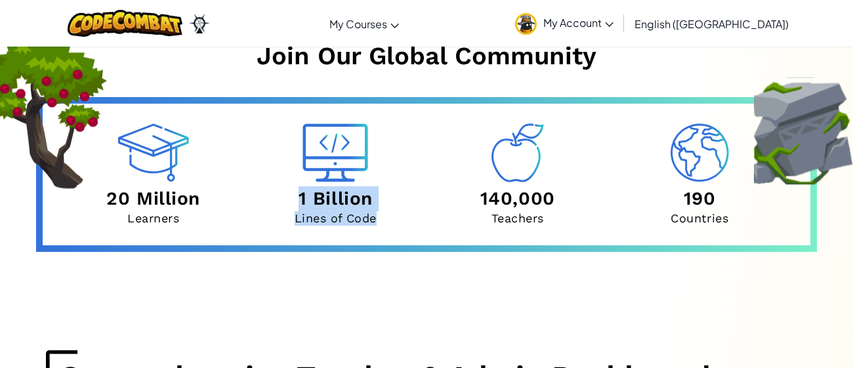
drag, startPoint x: 290, startPoint y: 178, endPoint x: 382, endPoint y: 187, distance: 92.9
click at [382, 187] on div "1 Billion Lines of Code" at bounding box center [336, 174] width 182 height 102
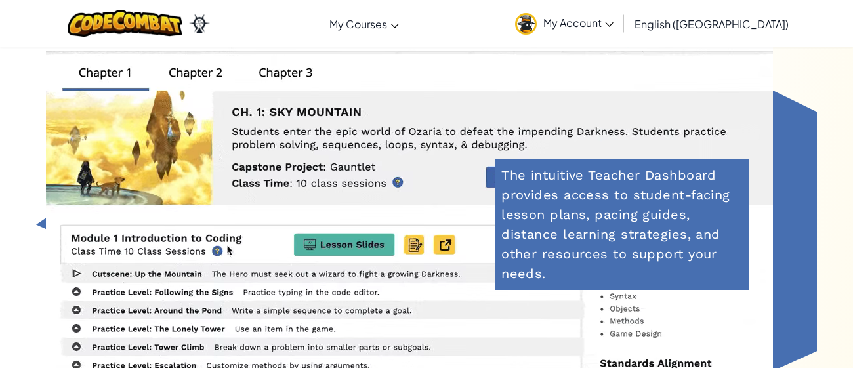
scroll to position [4898, 0]
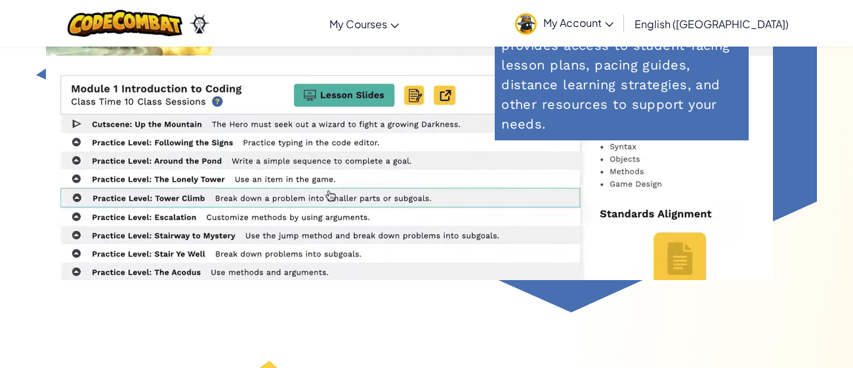
click at [677, 244] on video at bounding box center [409, 72] width 727 height 416
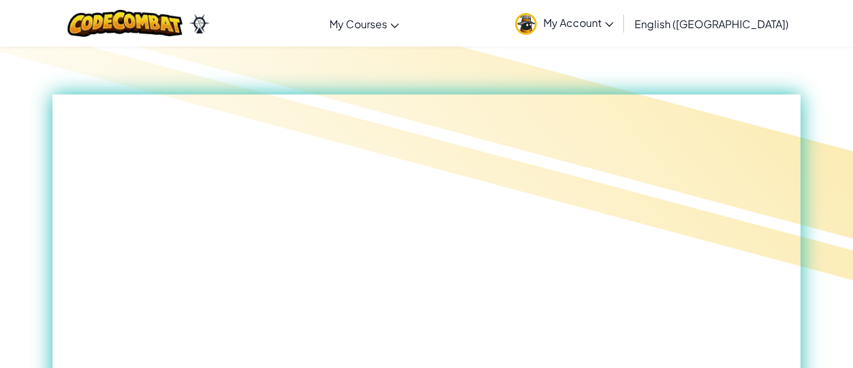
scroll to position [0, 0]
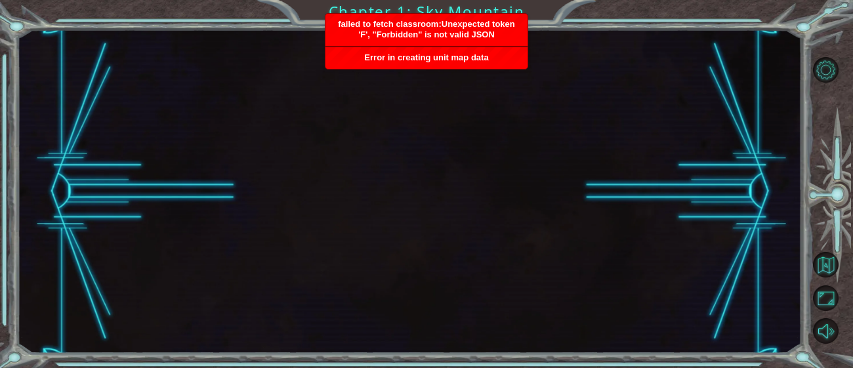
click at [482, 112] on div at bounding box center [409, 192] width 784 height 324
